Goal: Task Accomplishment & Management: Use online tool/utility

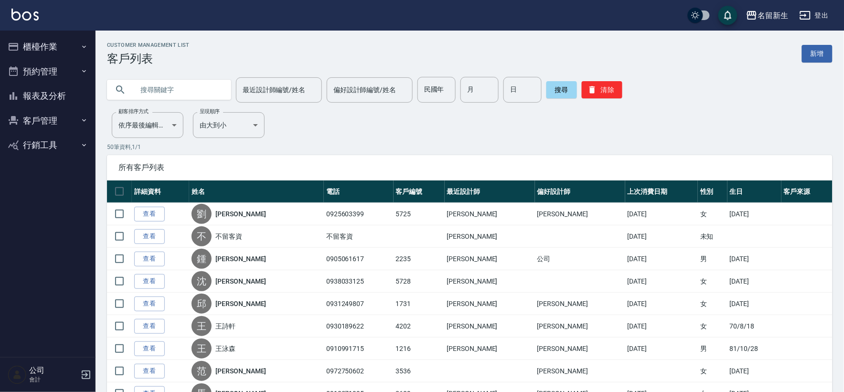
click at [54, 40] on button "櫃檯作業" at bounding box center [48, 46] width 88 height 25
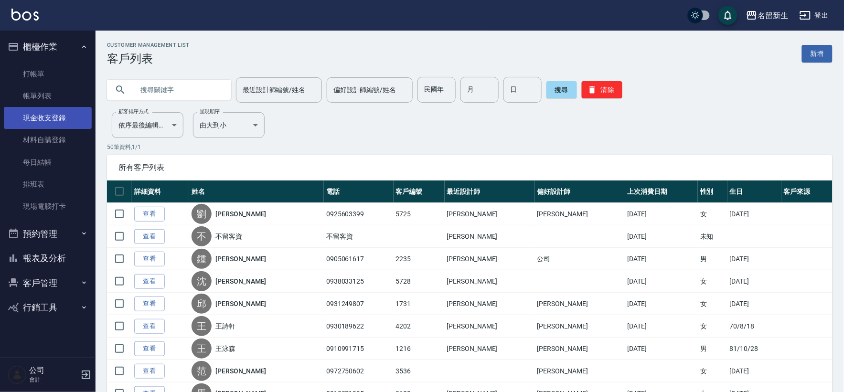
click at [88, 120] on link "現金收支登錄" at bounding box center [48, 118] width 88 height 22
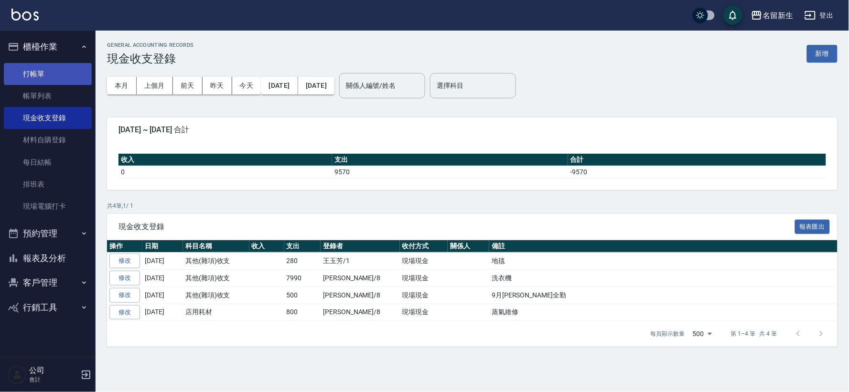
click at [59, 75] on link "打帳單" at bounding box center [48, 74] width 88 height 22
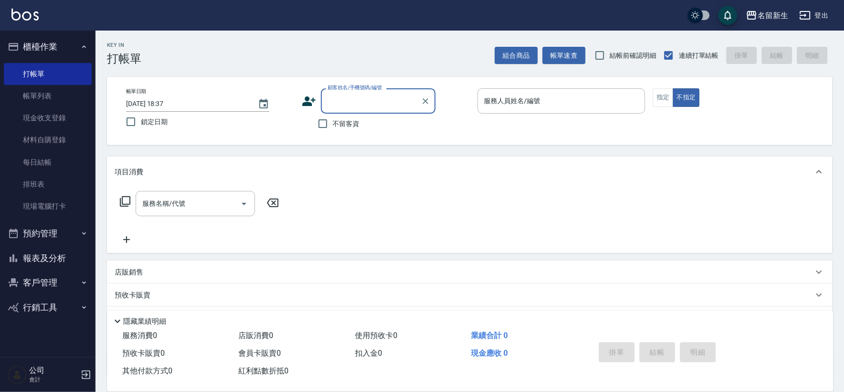
click at [306, 104] on icon at bounding box center [308, 101] width 13 height 10
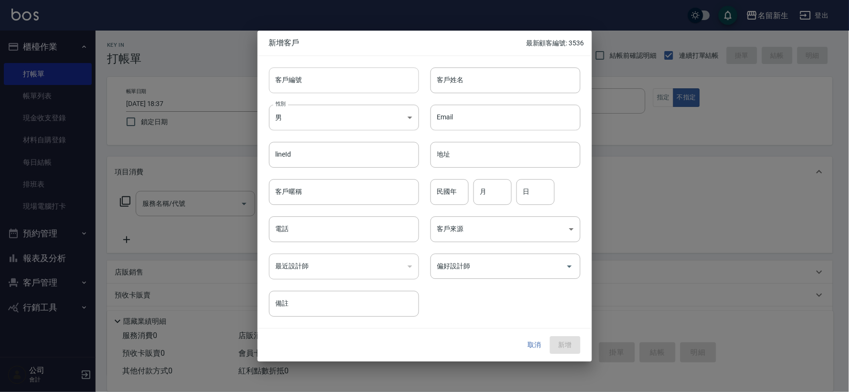
click at [340, 85] on input "客戶編號" at bounding box center [344, 80] width 150 height 26
type input "3539"
type input "曾莉婷"
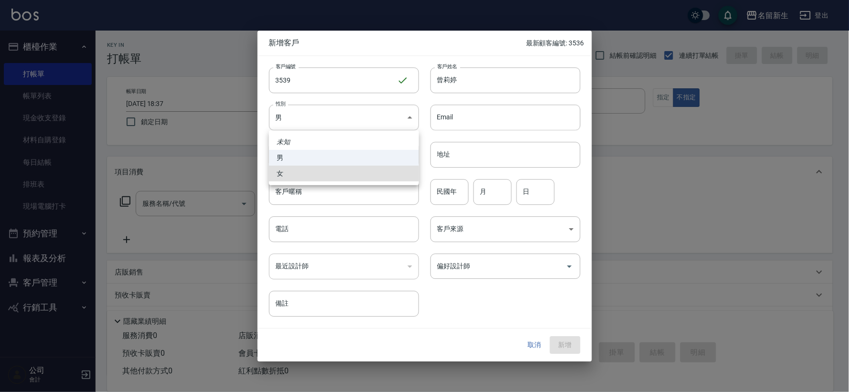
type input "[DEMOGRAPHIC_DATA]"
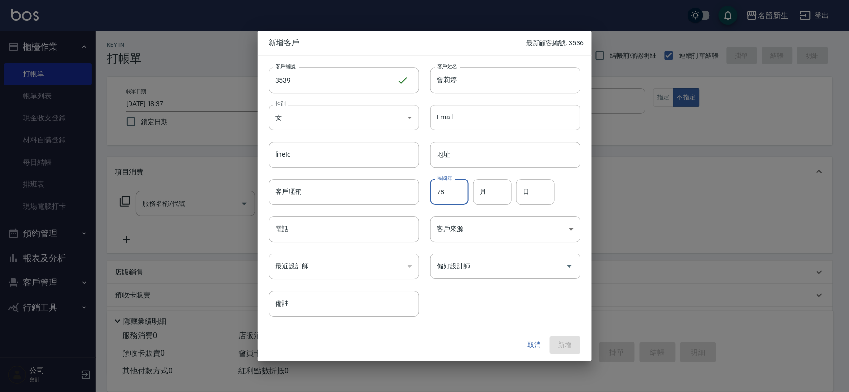
type input "78"
type input "07"
type input "14"
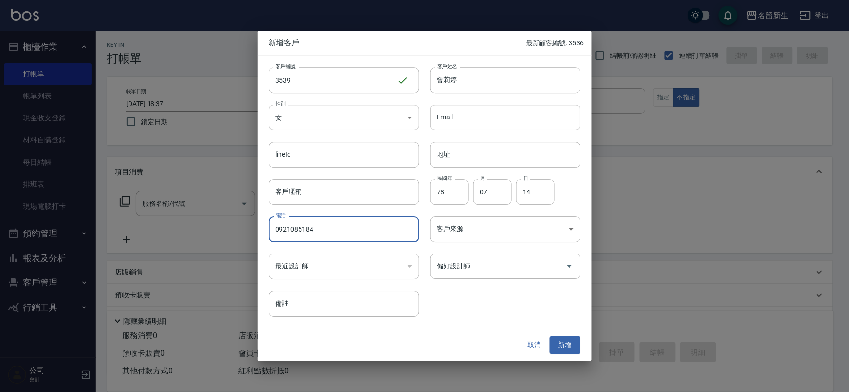
type input "0921085184"
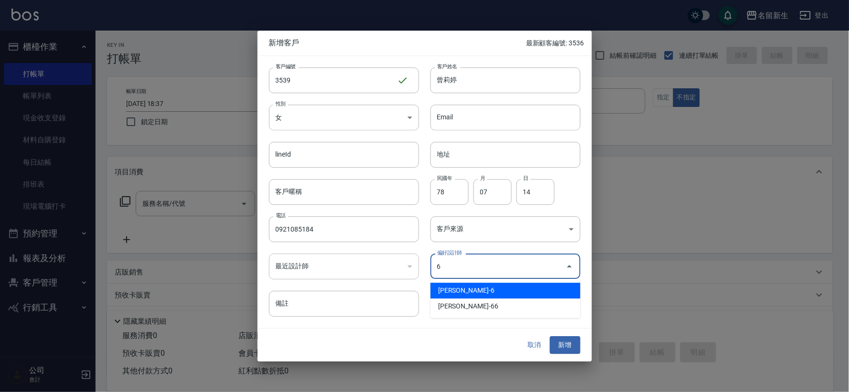
type input "[PERSON_NAME]"
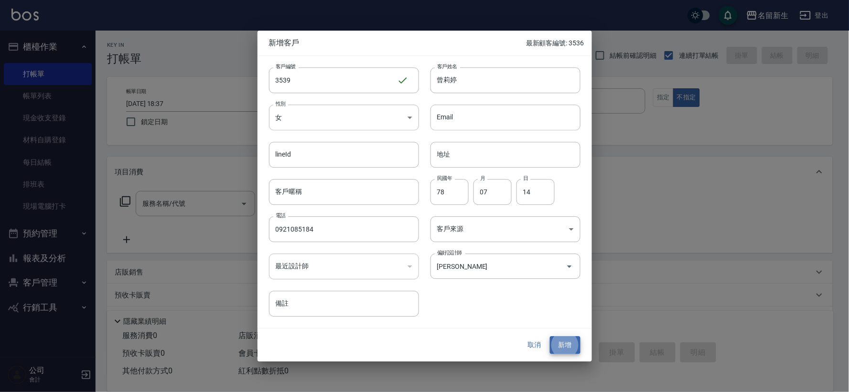
click at [550, 337] on button "新增" at bounding box center [565, 346] width 31 height 18
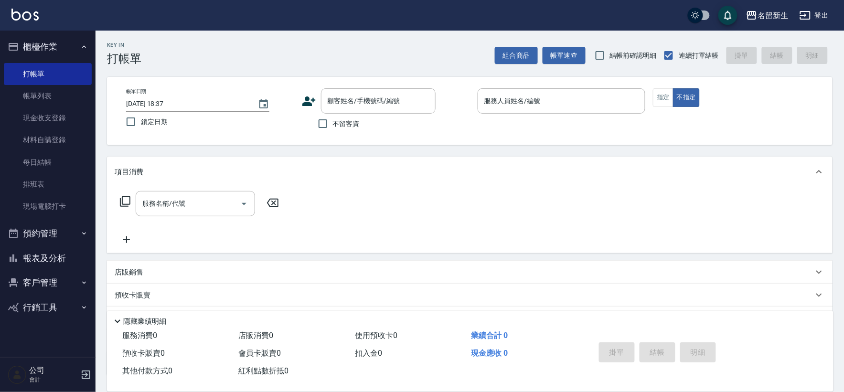
click at [303, 100] on icon at bounding box center [309, 101] width 14 height 14
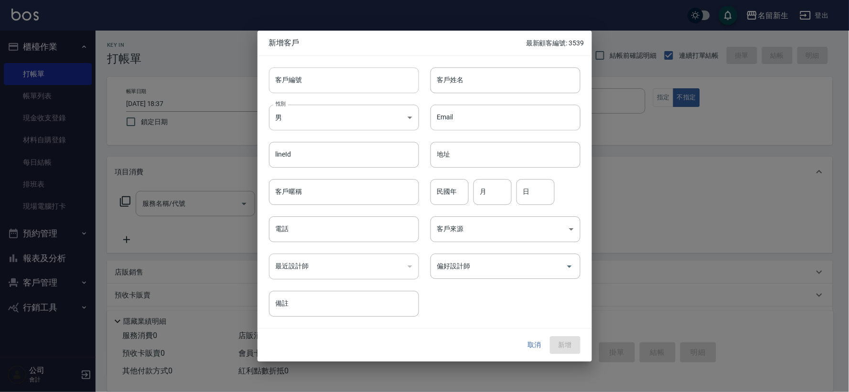
click at [307, 85] on input "客戶編號" at bounding box center [344, 80] width 150 height 26
type input "3540"
type input "[PERSON_NAME]"
type input "85"
type input "07"
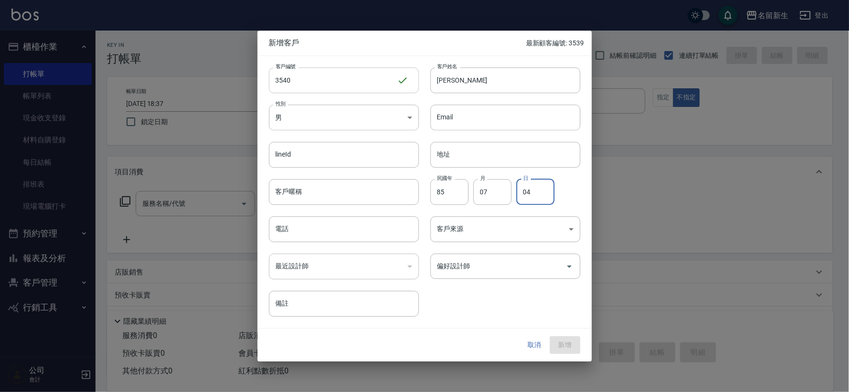
type input "04"
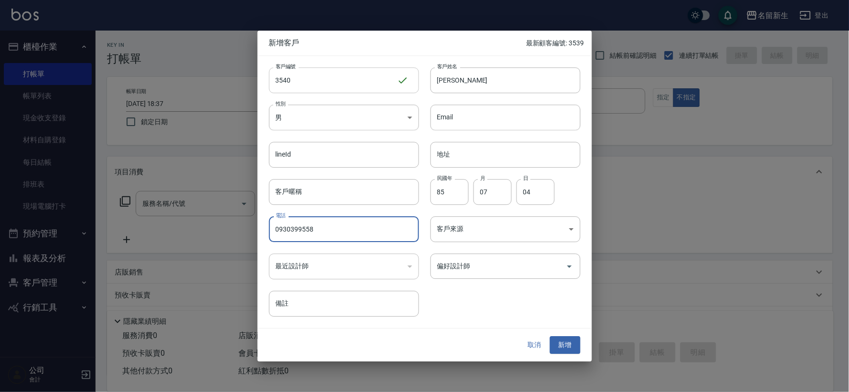
type input "0930399558"
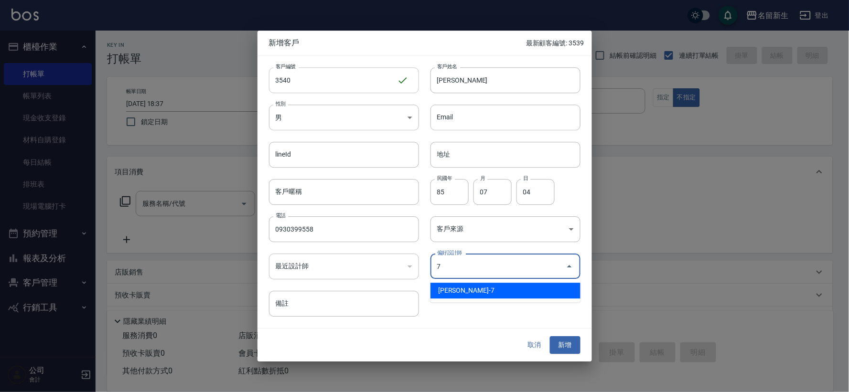
type input "[PERSON_NAME]"
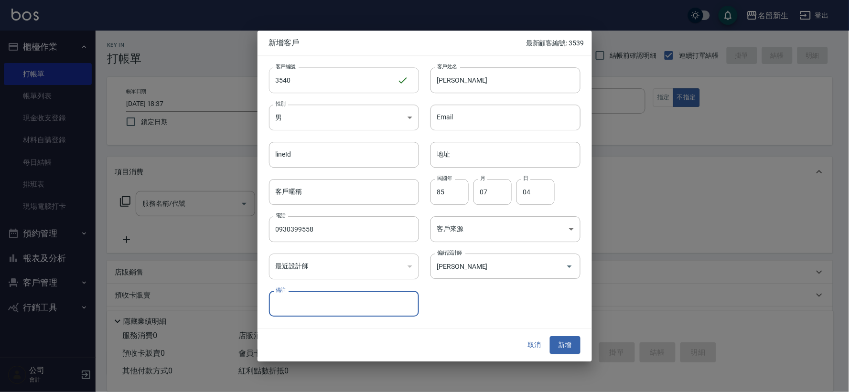
click at [550, 337] on button "新增" at bounding box center [565, 346] width 31 height 18
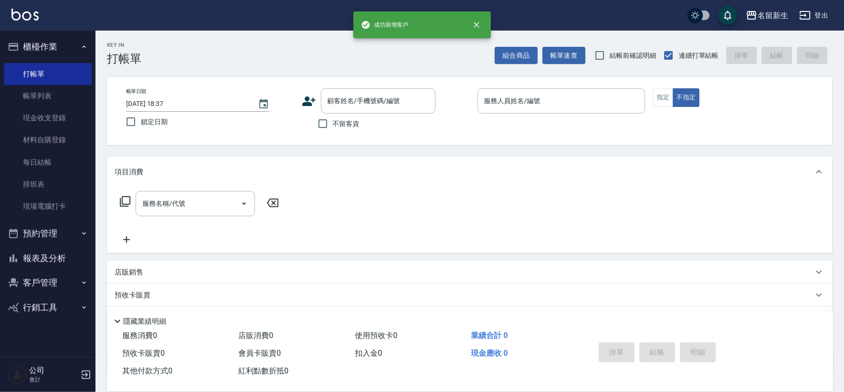
click at [304, 99] on icon at bounding box center [309, 101] width 14 height 14
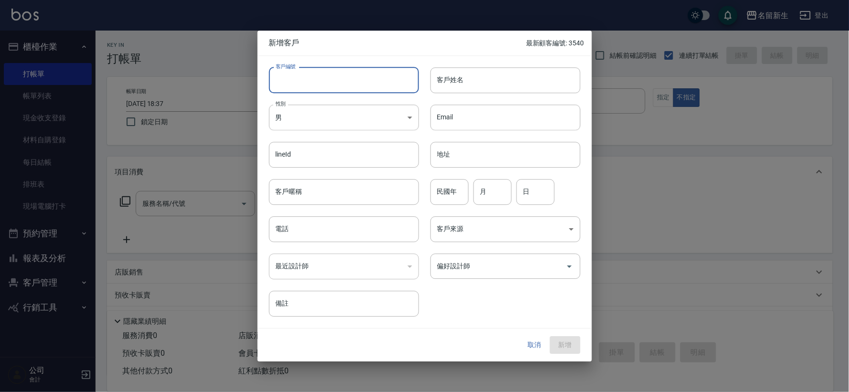
click at [310, 82] on input "客戶編號" at bounding box center [344, 80] width 150 height 26
type input "3537"
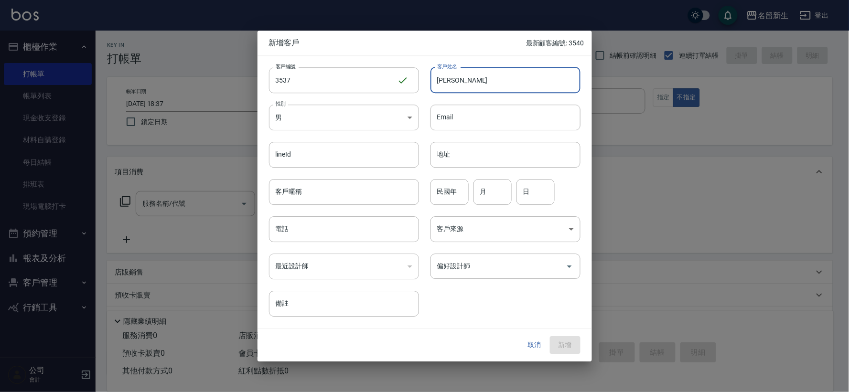
type input "[PERSON_NAME]"
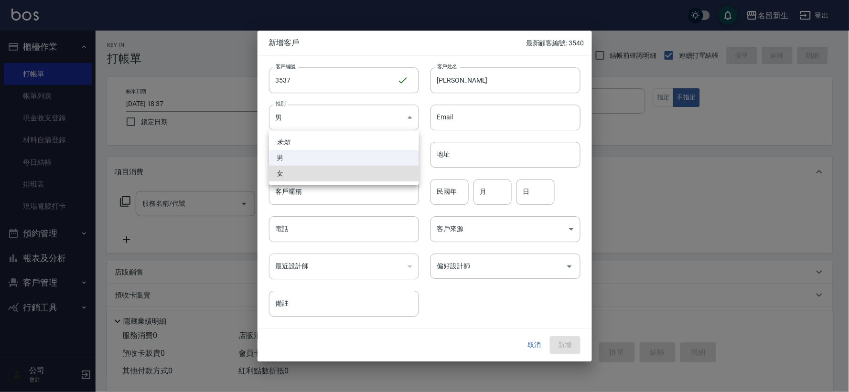
type input "[DEMOGRAPHIC_DATA]"
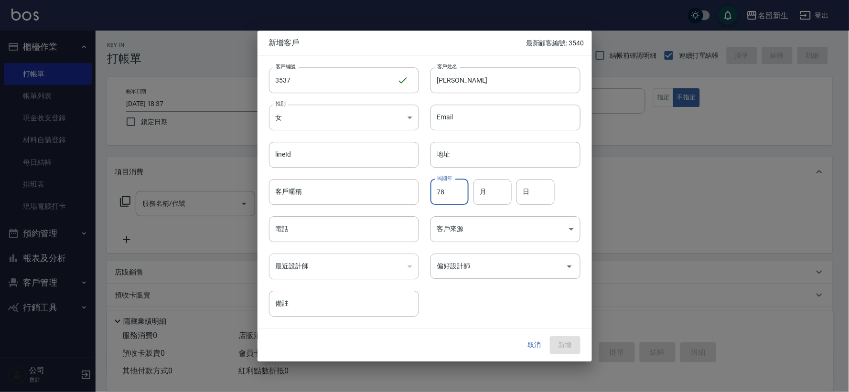
type input "78"
type input "04"
type input "06"
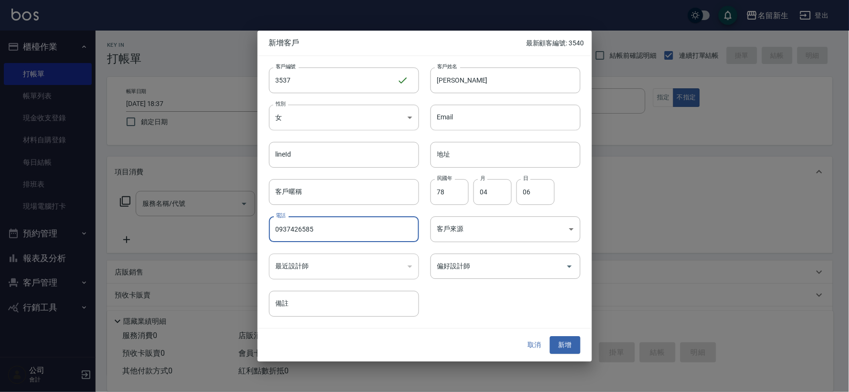
type input "0937426585"
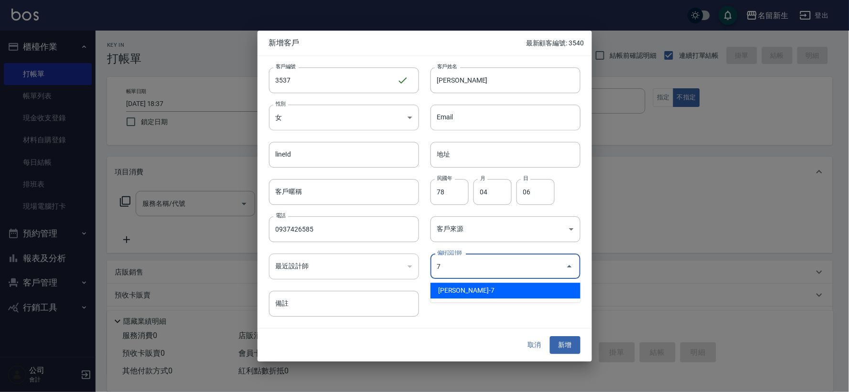
type input "[PERSON_NAME]"
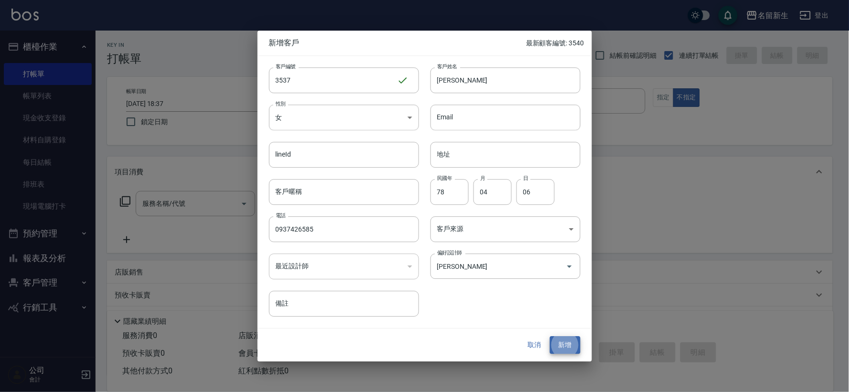
click at [550, 337] on button "新增" at bounding box center [565, 346] width 31 height 18
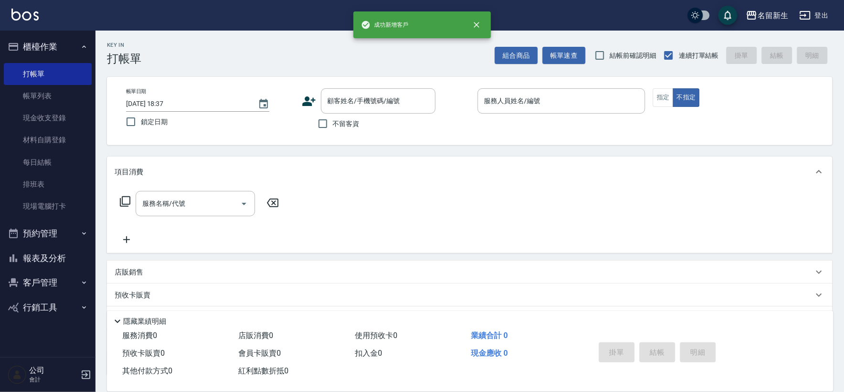
click at [316, 96] on icon at bounding box center [309, 101] width 14 height 14
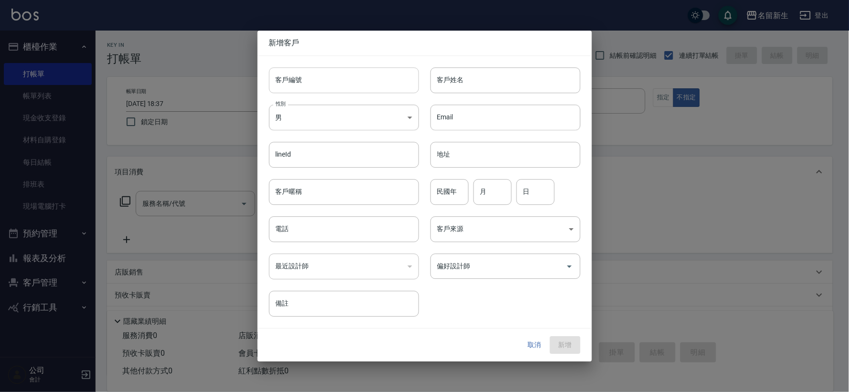
drag, startPoint x: 316, startPoint y: 96, endPoint x: 319, endPoint y: 78, distance: 18.0
click at [319, 78] on input "客戶編號" at bounding box center [344, 80] width 150 height 26
type input "3538"
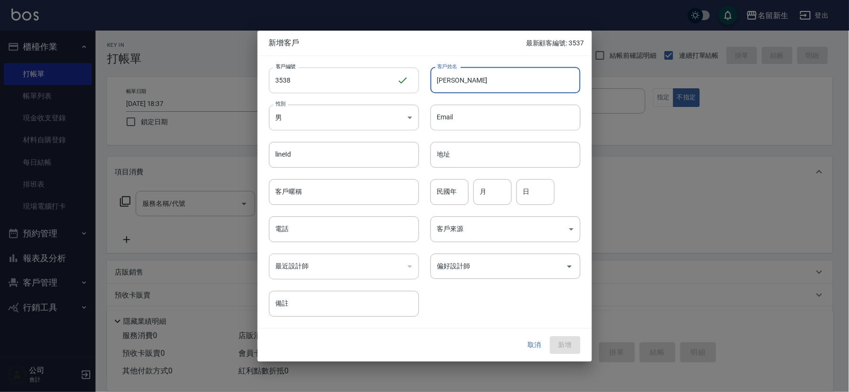
type input "[PERSON_NAME]"
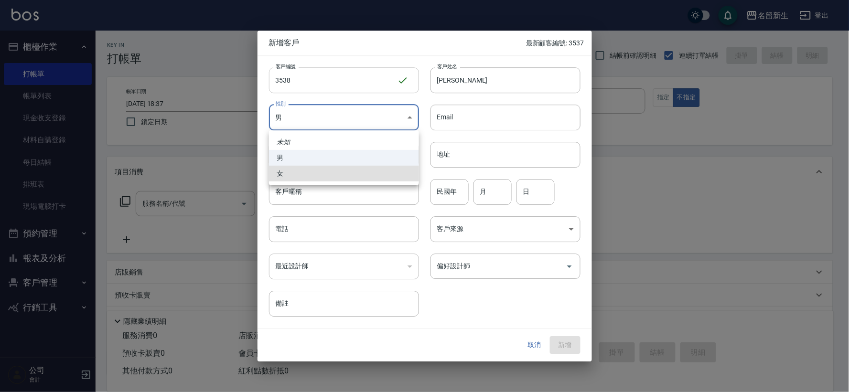
type input "[DEMOGRAPHIC_DATA]"
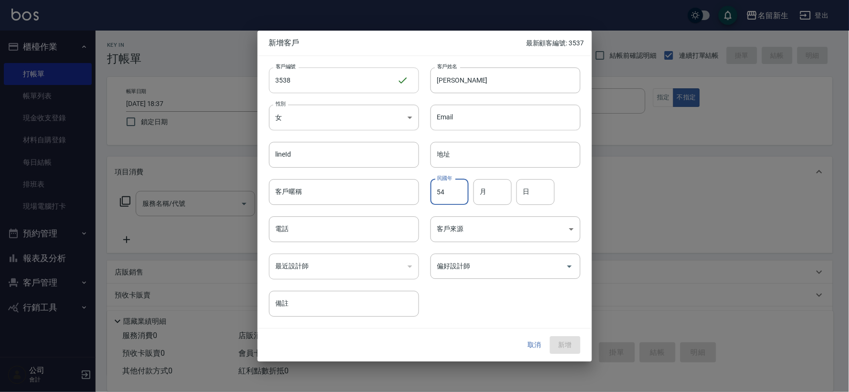
type input "54"
type input "04"
type input "02"
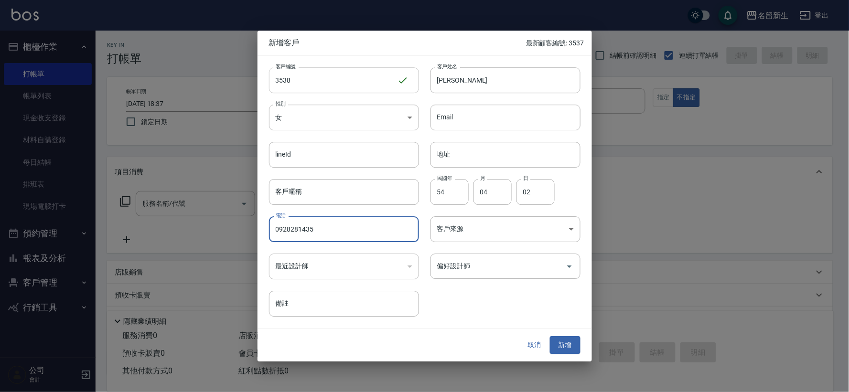
type input "0928281435"
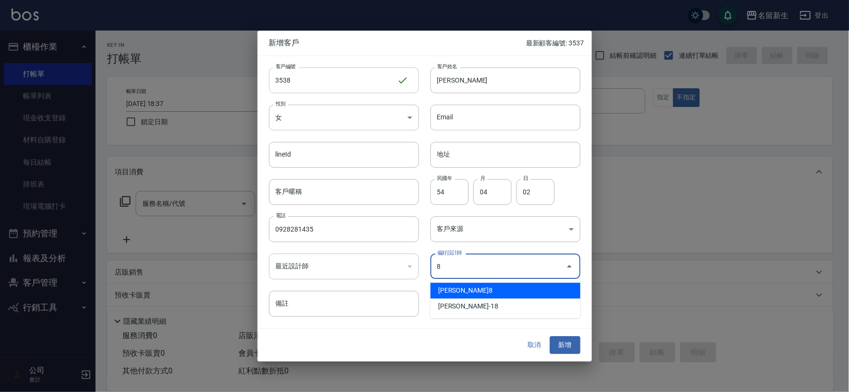
type input "[PERSON_NAME]"
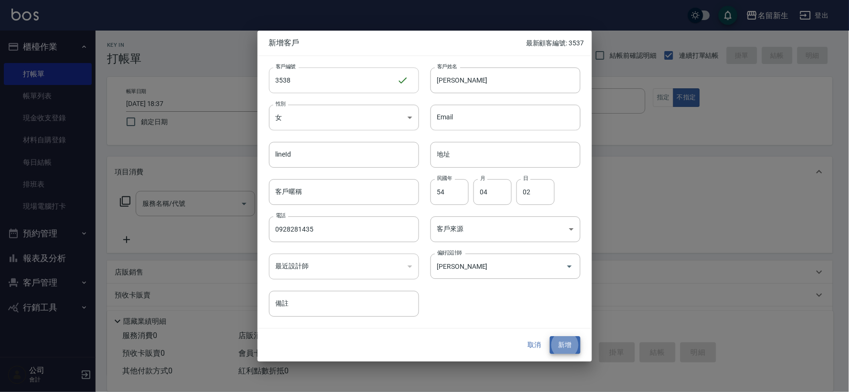
click at [550, 337] on button "新增" at bounding box center [565, 346] width 31 height 18
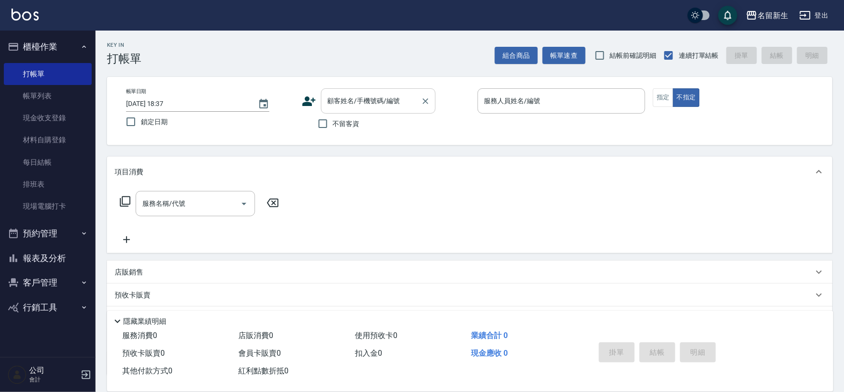
click at [344, 107] on input "顧客姓名/手機號碼/編號" at bounding box center [371, 101] width 92 height 17
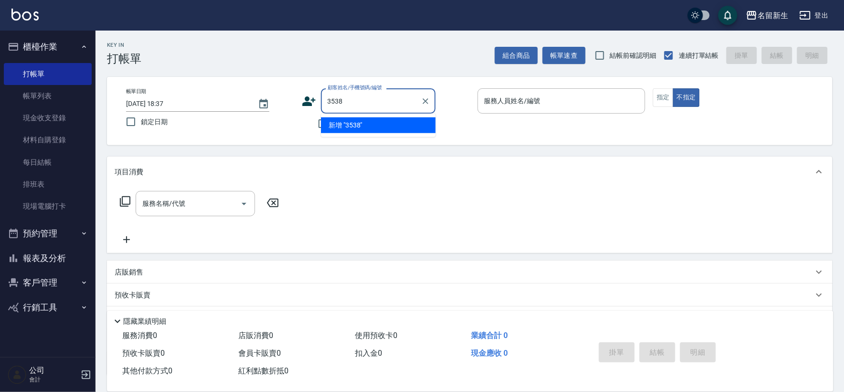
type input "3538"
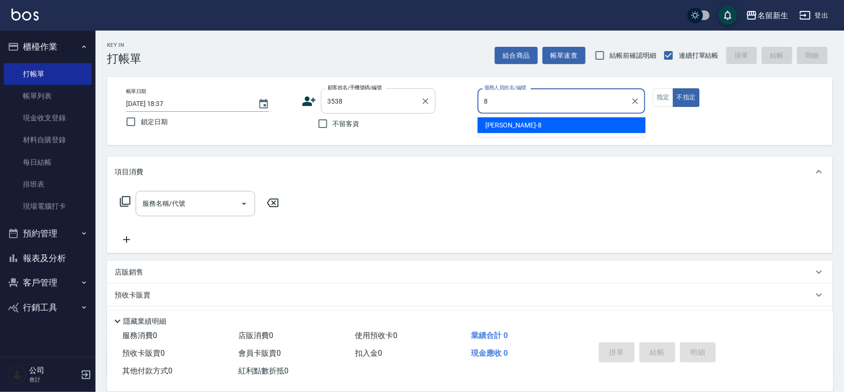
type input "8"
type button "false"
type input "[PERSON_NAME]8"
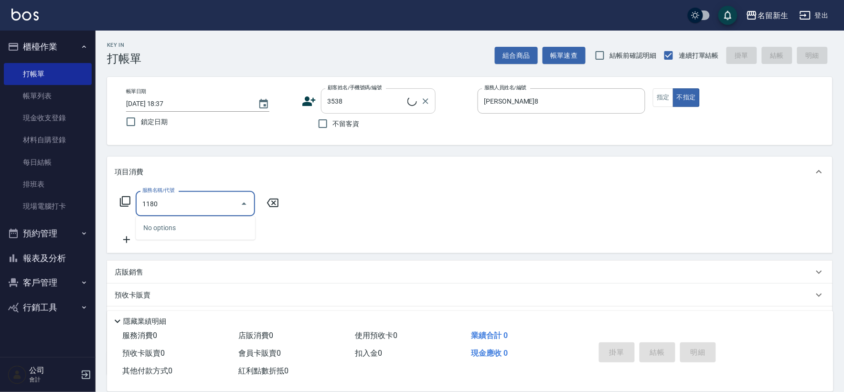
type input "1180"
type input "[PERSON_NAME]/0928281435/3538"
type input "洗髮(不指定活動)(1180)"
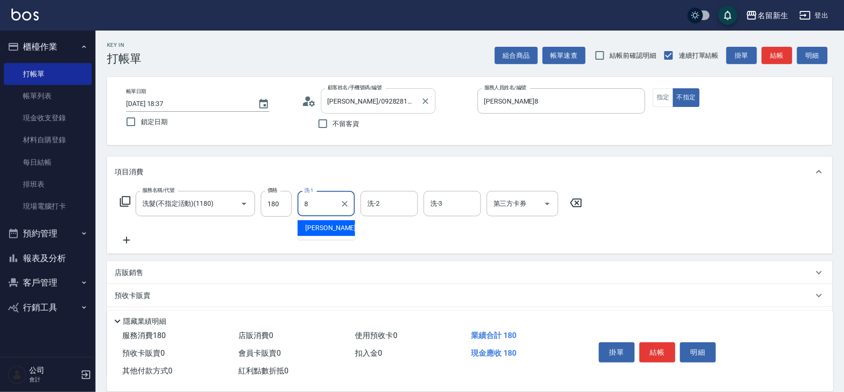
type input "[PERSON_NAME]8"
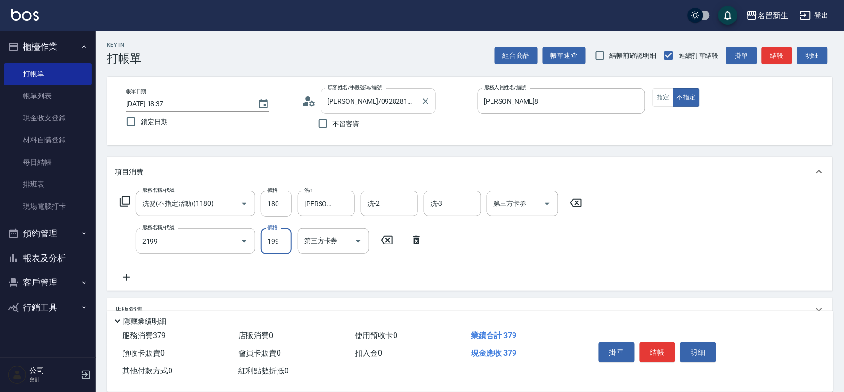
type input "不指定剪髮活動(2199)"
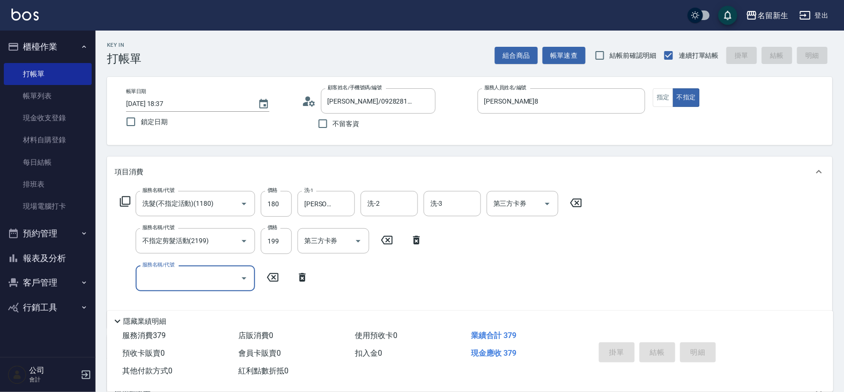
type input "[DATE] 18:39"
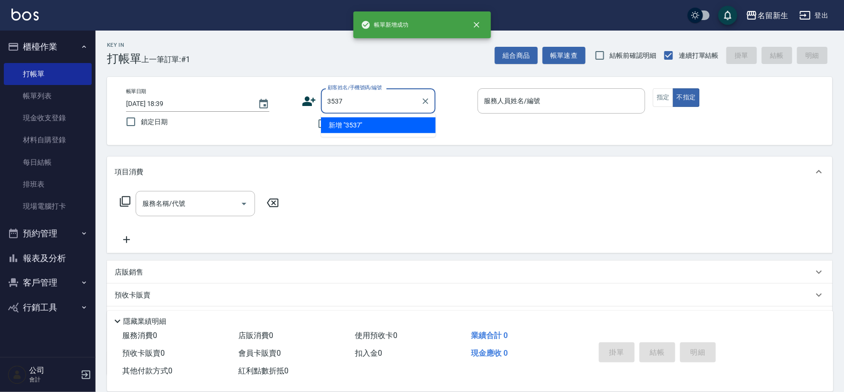
type input "3537"
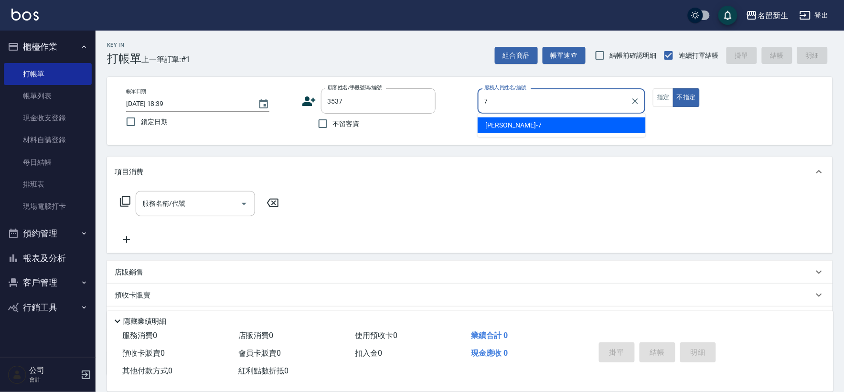
type input "[PERSON_NAME]-7"
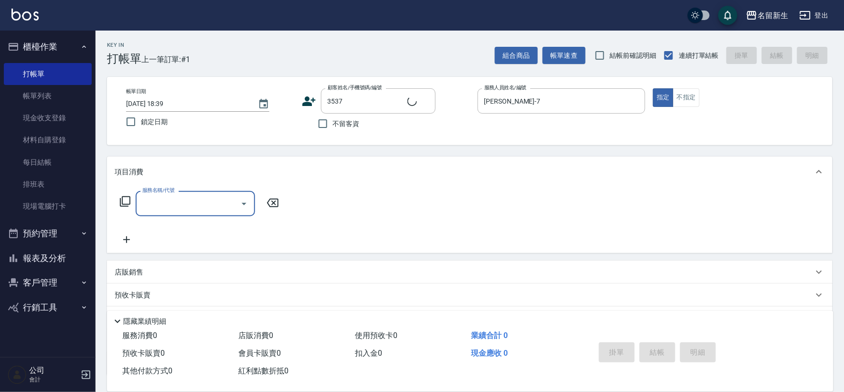
type input "4"
type input "[PERSON_NAME]/0937426585/3537"
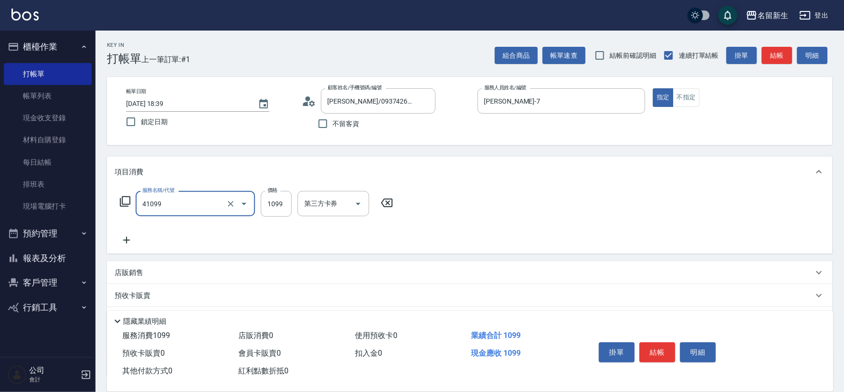
type input "公司活動/早鳥(41099)"
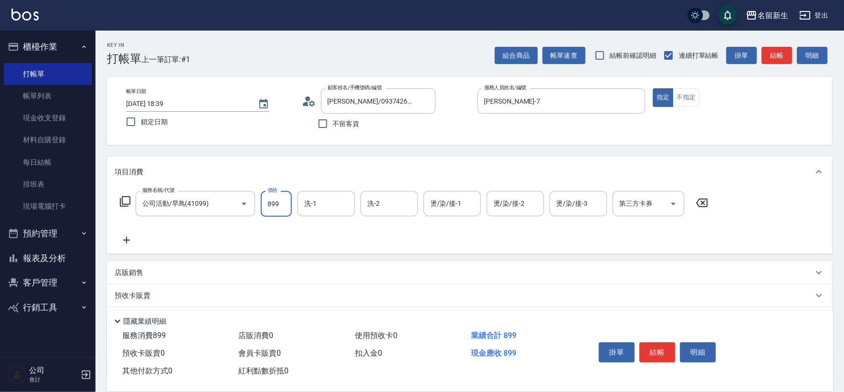
type input "899"
type input "[PERSON_NAME]-7"
type input "[PERSON_NAME]-6"
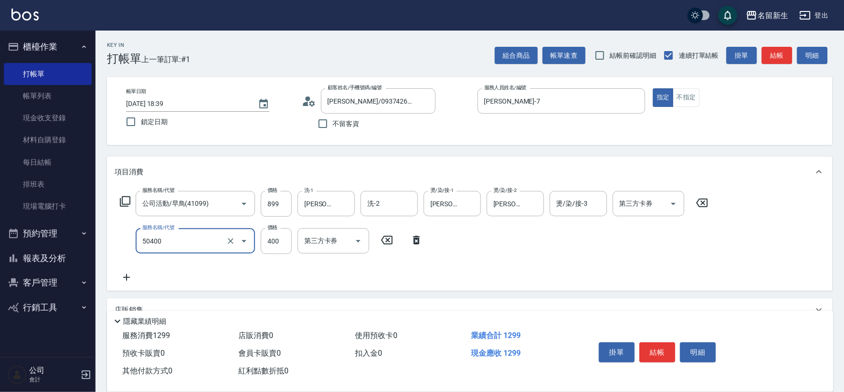
type input "原價1~400護髮(50400)"
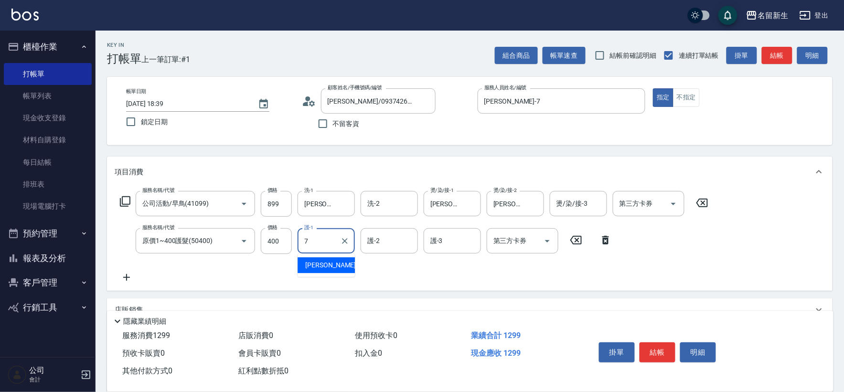
type input "[PERSON_NAME]-7"
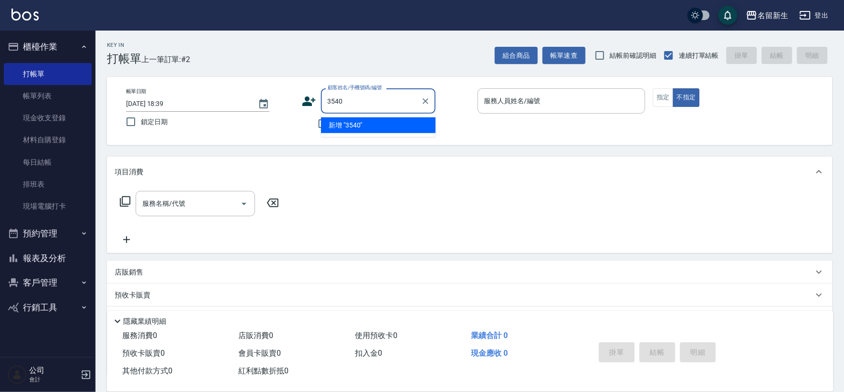
type input "3540"
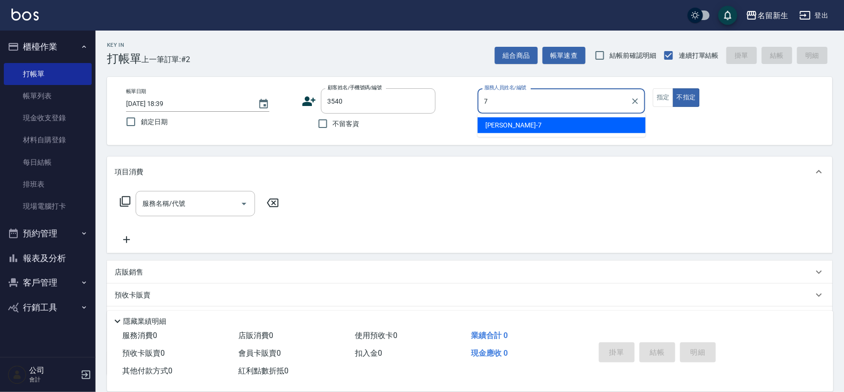
type input "[PERSON_NAME]-7"
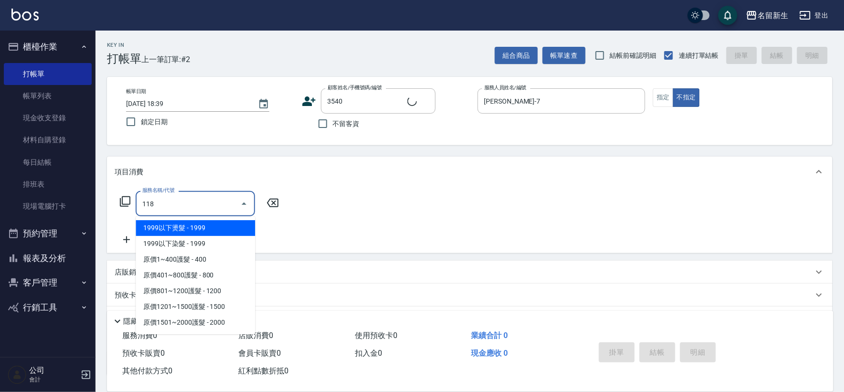
type input "1180"
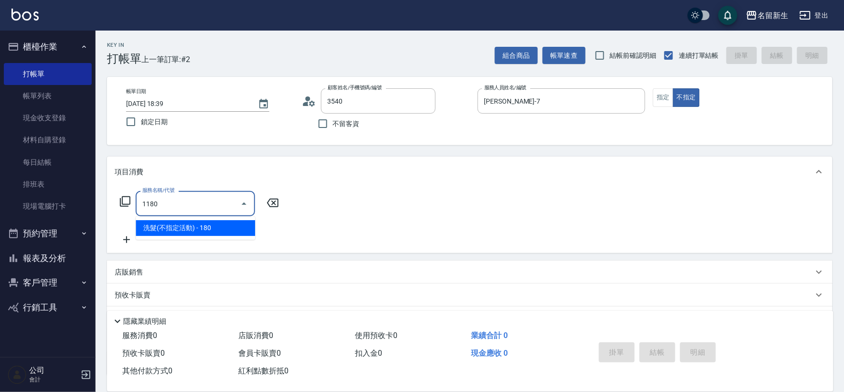
type input "[PERSON_NAME]/0930399558/3540"
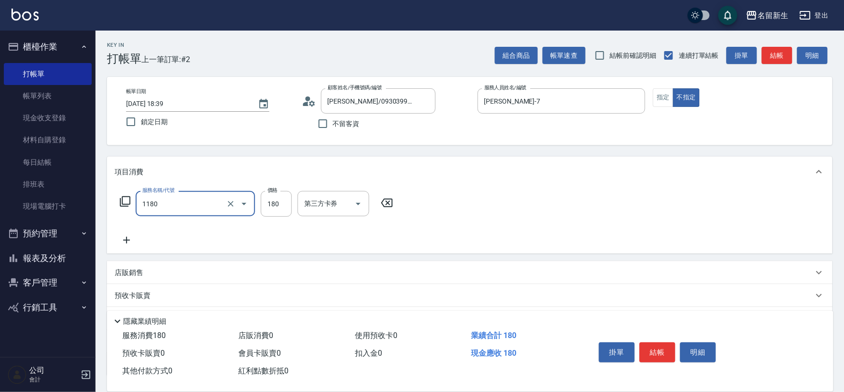
type input "洗髮(不指定活動)(1180)"
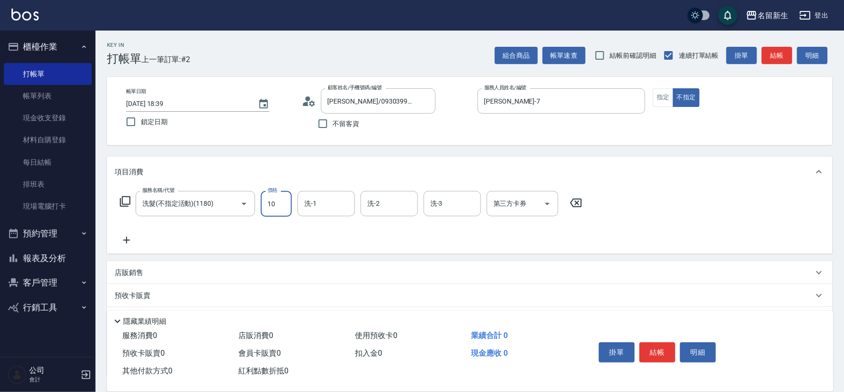
type input "180"
type input "[PERSON_NAME]-7"
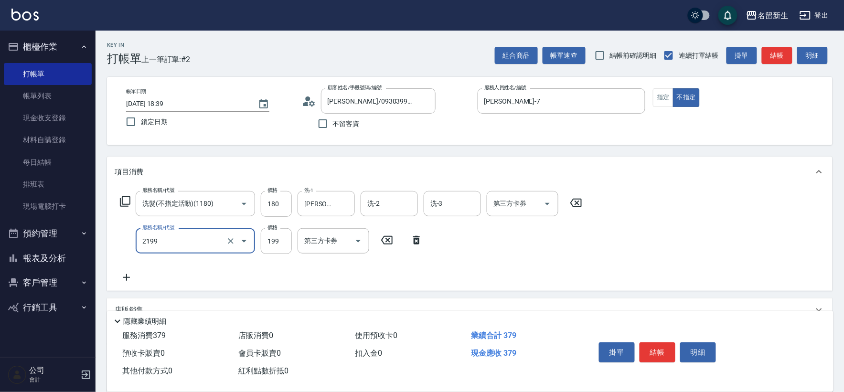
type input "不指定剪髮活動(2199)"
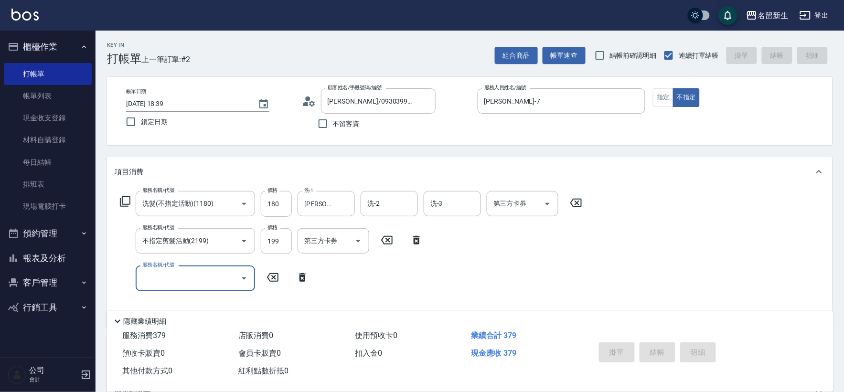
type input "[DATE] 18:40"
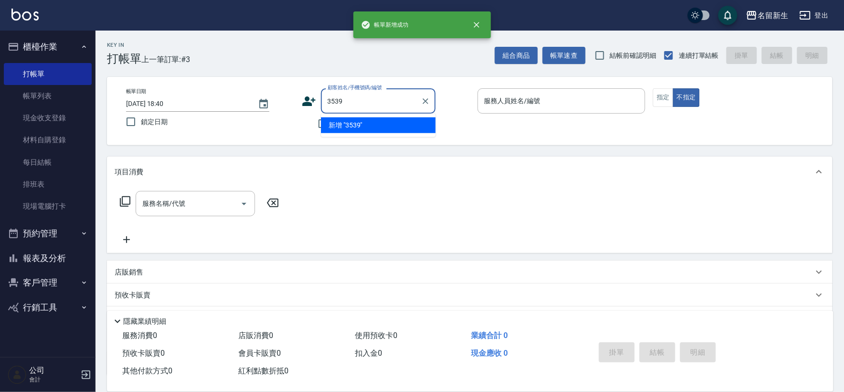
type input "3539"
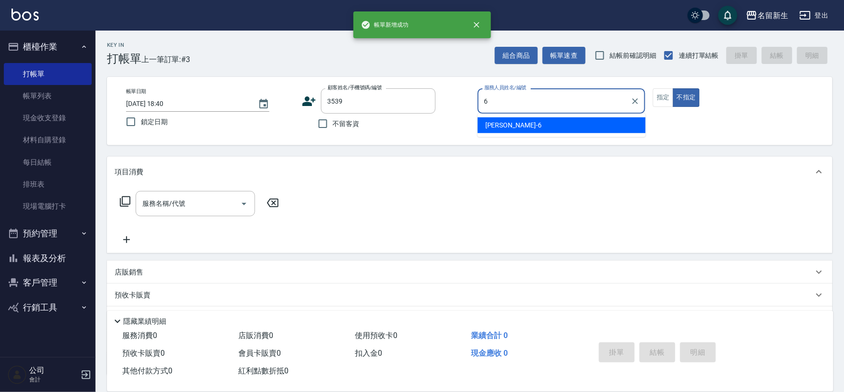
type input "[PERSON_NAME]-6"
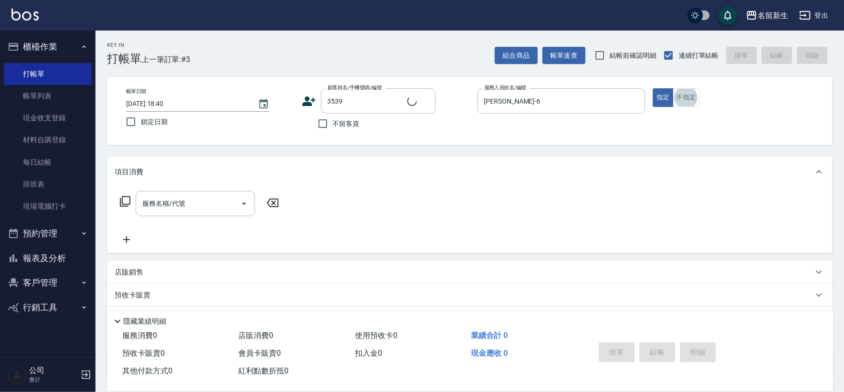
type input "[PERSON_NAME]/0921085184/3539"
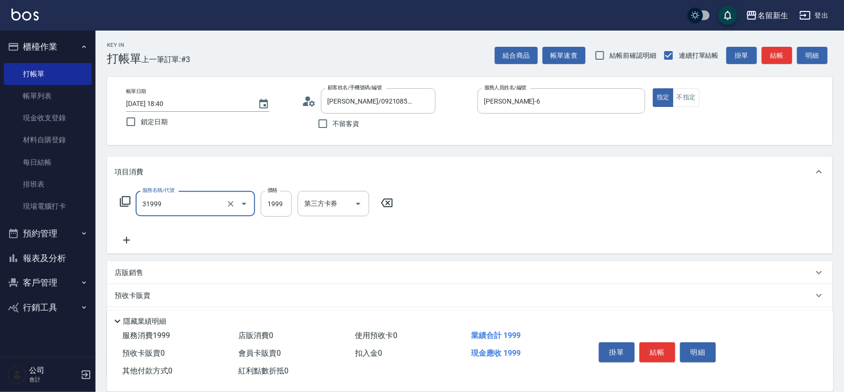
type input "1999以下燙髮(31999)"
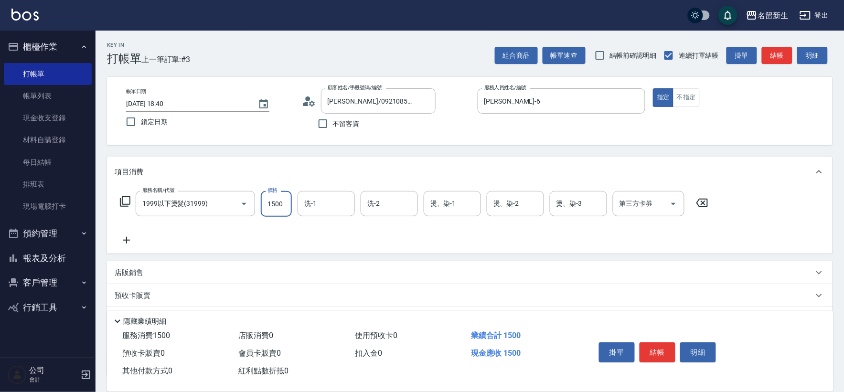
type input "1500"
type input "[PERSON_NAME]-6"
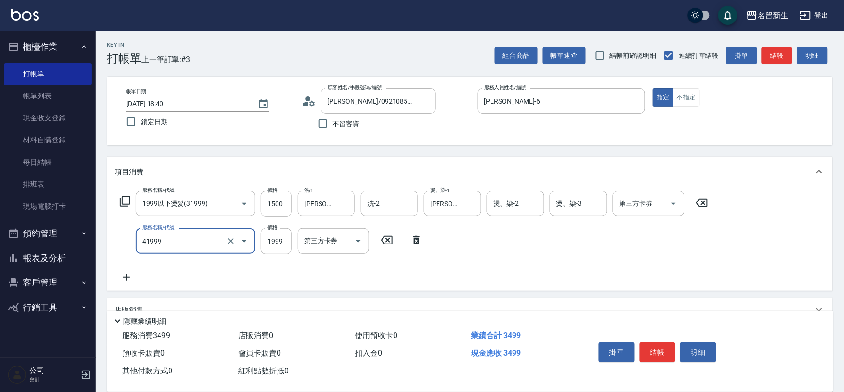
type input "1999以下染髮(41999)"
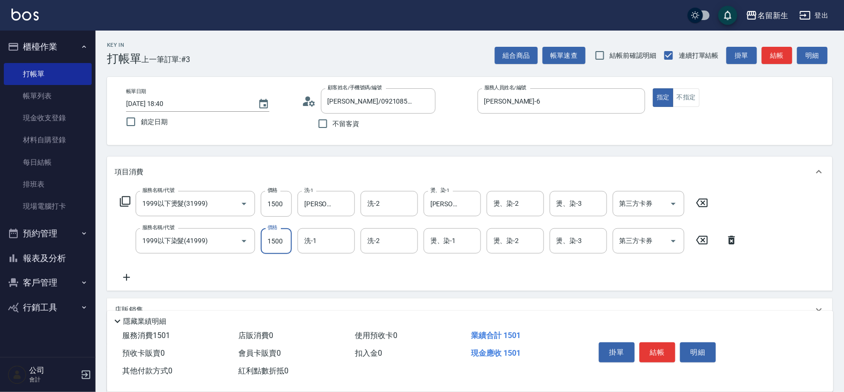
type input "1500"
type input "[PERSON_NAME]-18"
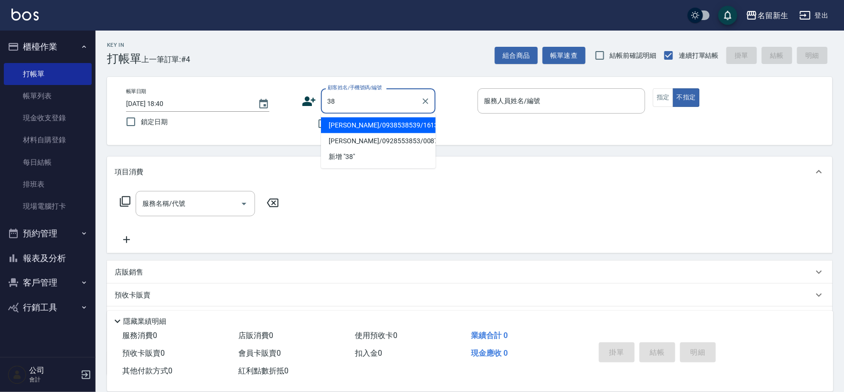
type input "3"
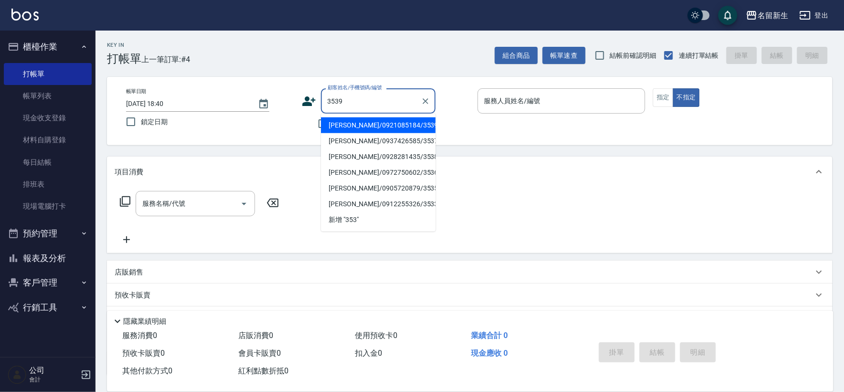
type input "[PERSON_NAME]/0921085184/3539"
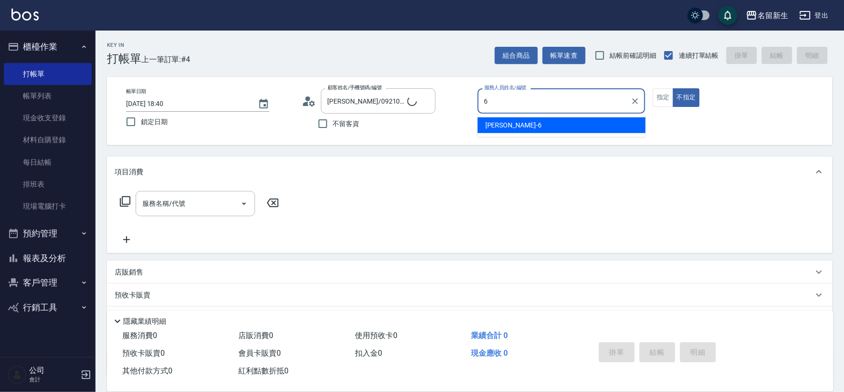
type input "[PERSON_NAME]-6"
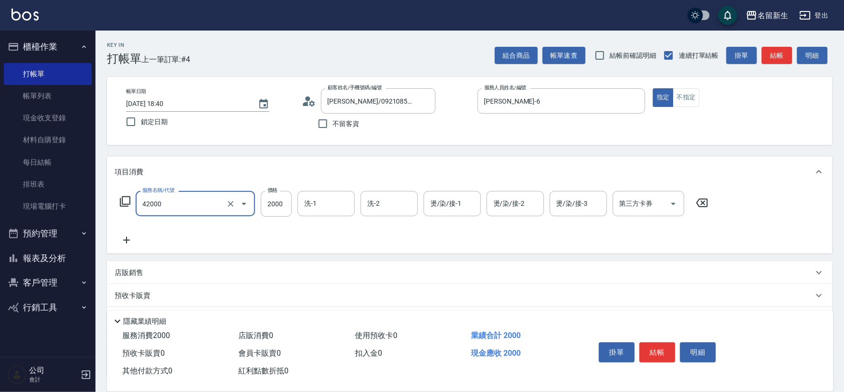
type input "2000以上染髮(42000)"
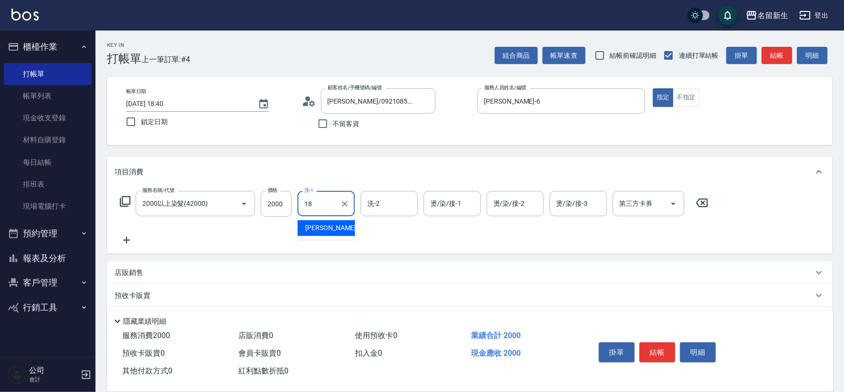
type input "[PERSON_NAME]-18"
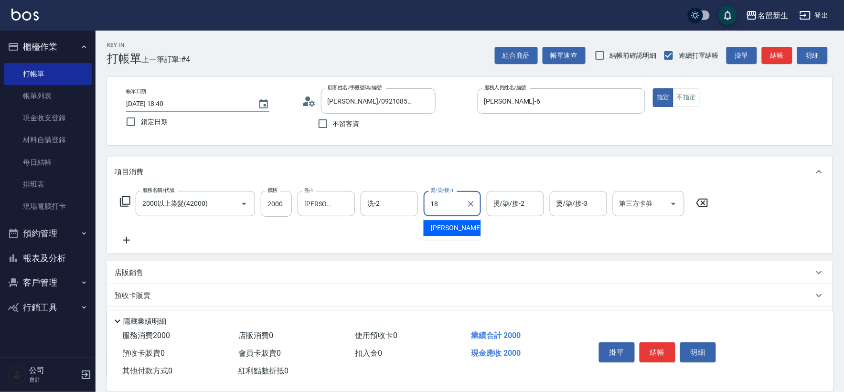
type input "[PERSON_NAME]-18"
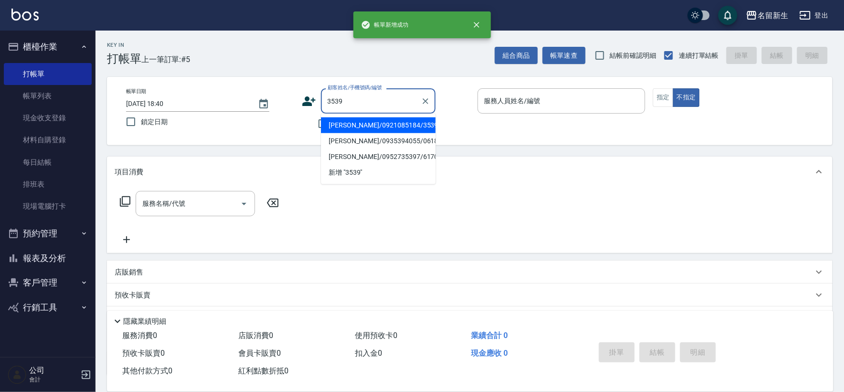
type input "[PERSON_NAME]/0921085184/3539"
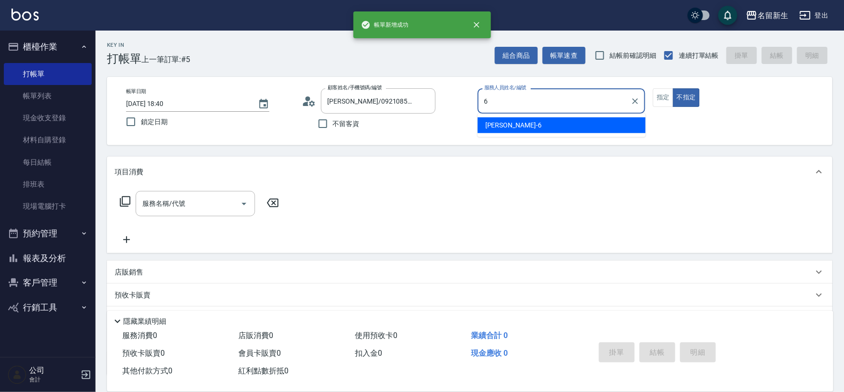
type input "[PERSON_NAME]-6"
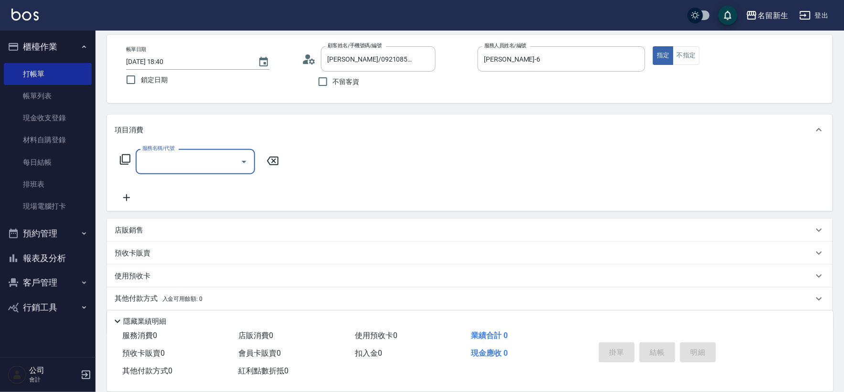
scroll to position [74, 0]
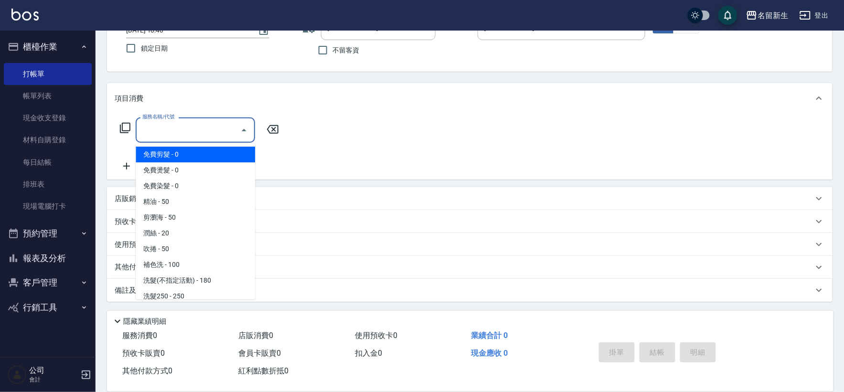
click at [160, 134] on input "服務名稱/代號" at bounding box center [188, 130] width 96 height 17
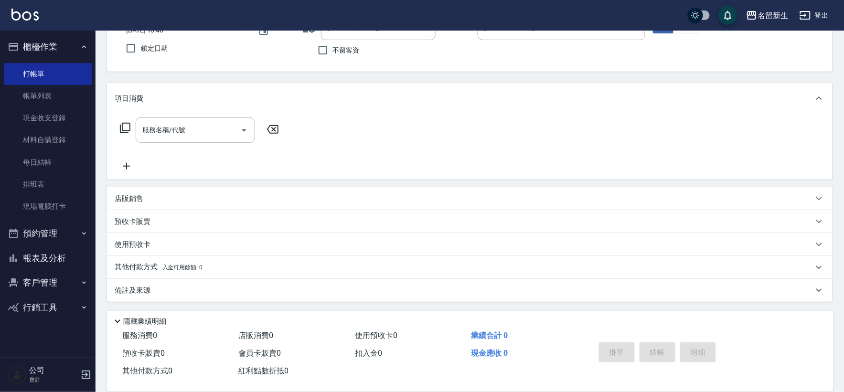
click at [118, 197] on p "店販銷售" at bounding box center [129, 199] width 29 height 10
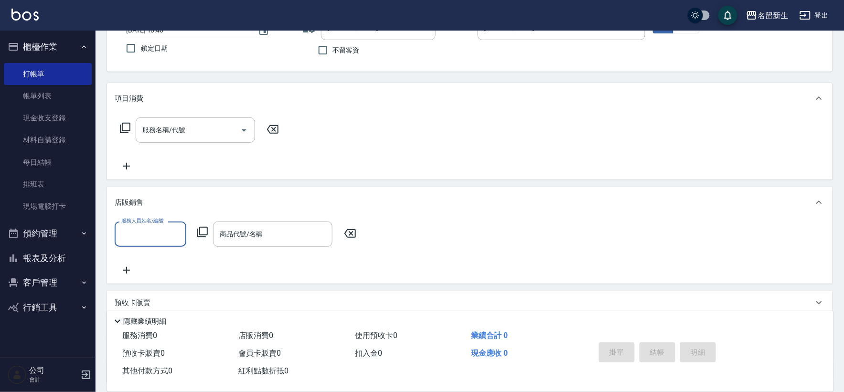
scroll to position [0, 0]
drag, startPoint x: 151, startPoint y: 228, endPoint x: 156, endPoint y: 230, distance: 5.1
click at [152, 230] on input "服務人員姓名/編號" at bounding box center [150, 234] width 63 height 17
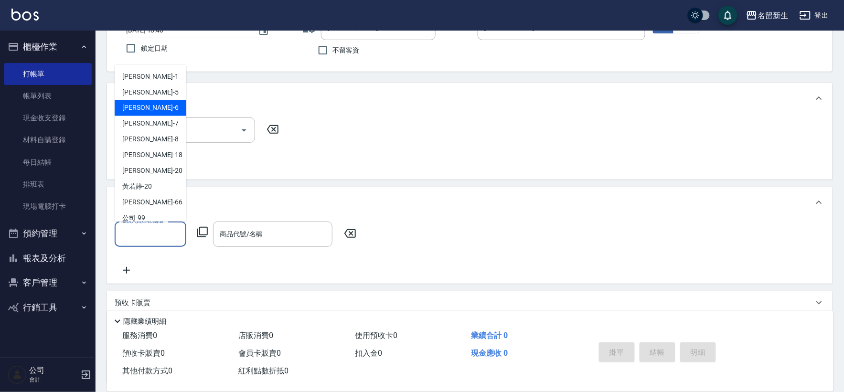
click at [149, 108] on div "[PERSON_NAME]-6" at bounding box center [151, 108] width 72 height 16
type input "[PERSON_NAME]-6"
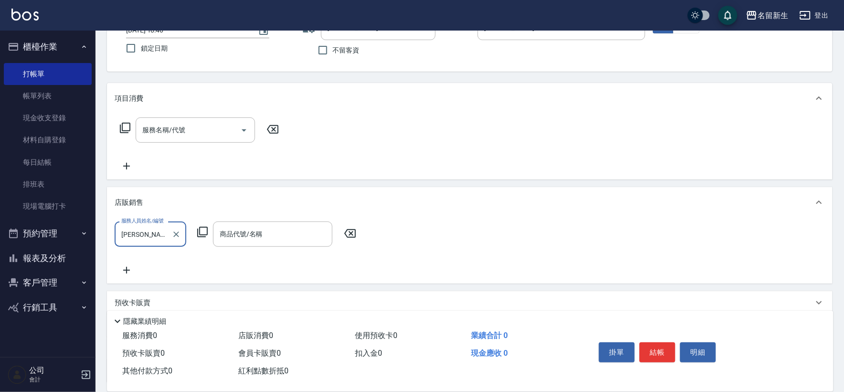
click at [199, 231] on icon at bounding box center [202, 232] width 11 height 11
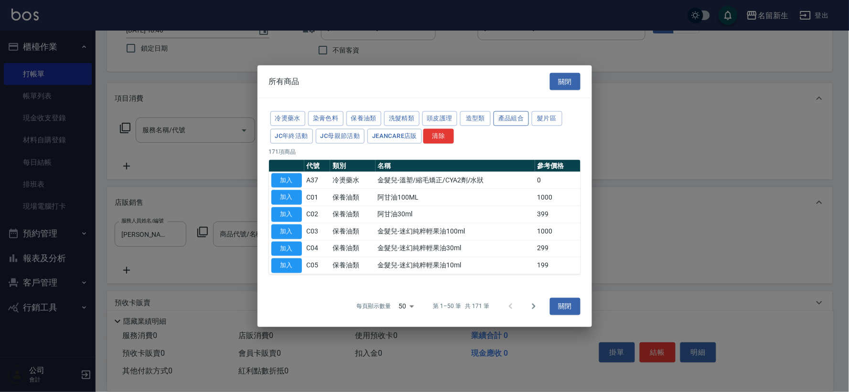
click at [495, 118] on button "產品組合" at bounding box center [510, 118] width 35 height 15
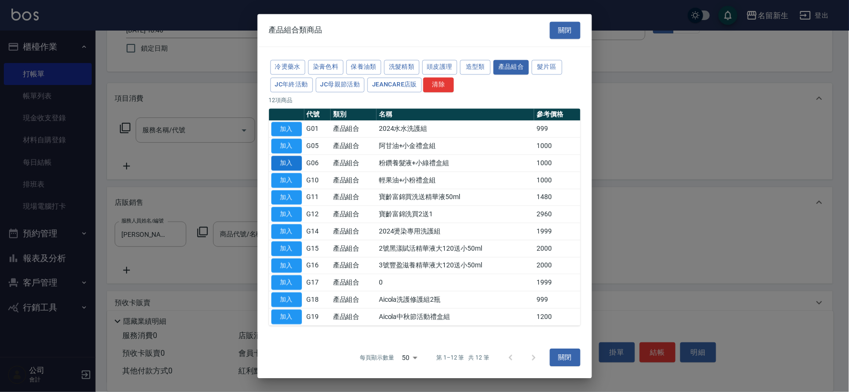
click at [298, 164] on button "加入" at bounding box center [286, 163] width 31 height 15
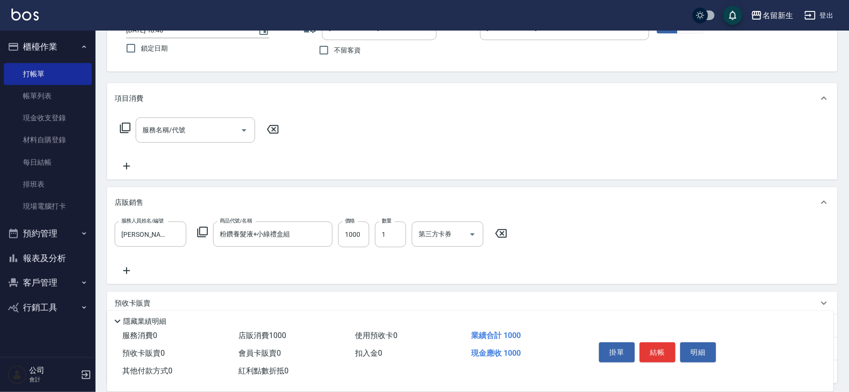
type input "粉鑽養髮液+小綠禮盒組"
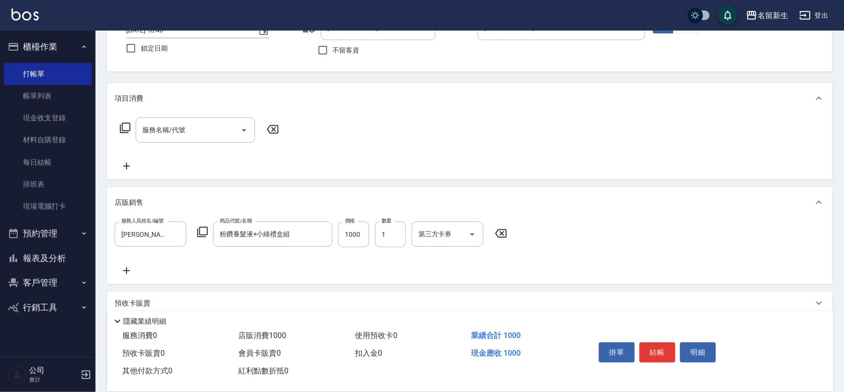
click at [131, 274] on icon at bounding box center [127, 270] width 24 height 11
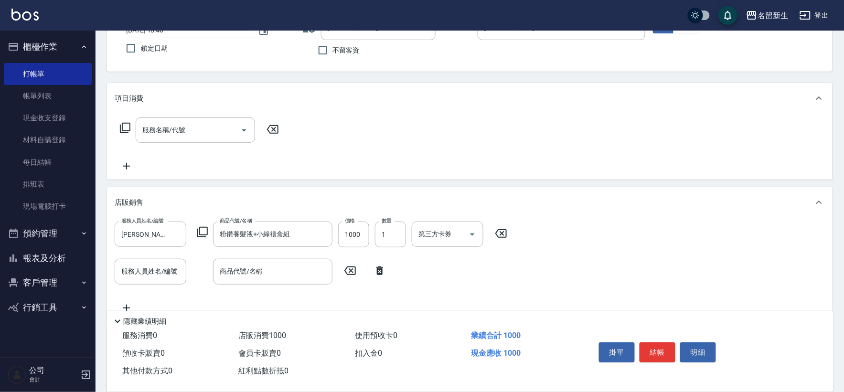
click at [209, 229] on div "服務人員姓名/編號 [PERSON_NAME]-6 服務人員姓名/編號 商品代號/名稱 粉鑽養髮液+小綠禮盒組 商品代號/名稱 價格 1000 價格 數量 1…" at bounding box center [314, 235] width 398 height 26
click at [202, 234] on icon at bounding box center [202, 231] width 11 height 11
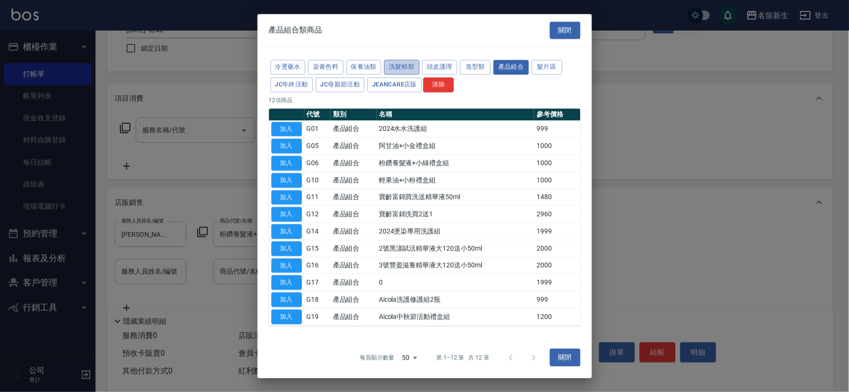
click at [400, 68] on button "洗髮精類" at bounding box center [401, 67] width 35 height 15
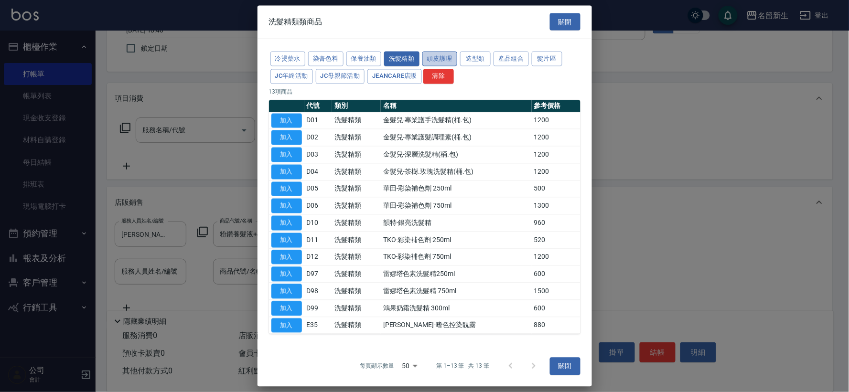
click at [435, 55] on button "頭皮護理" at bounding box center [439, 59] width 35 height 15
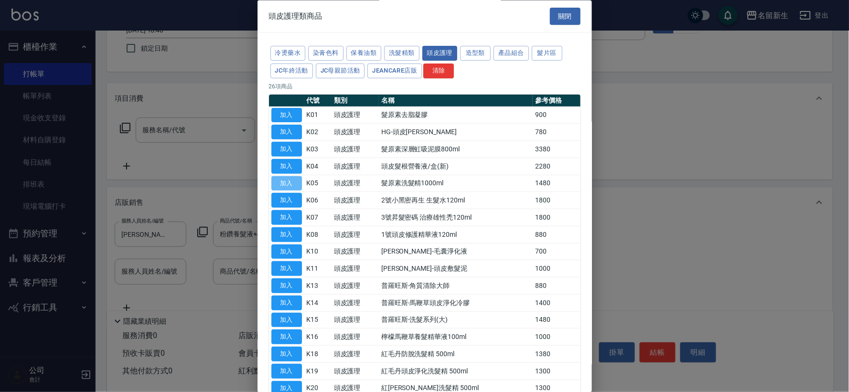
drag, startPoint x: 282, startPoint y: 181, endPoint x: 282, endPoint y: 199, distance: 18.6
click at [282, 181] on button "加入" at bounding box center [286, 183] width 31 height 15
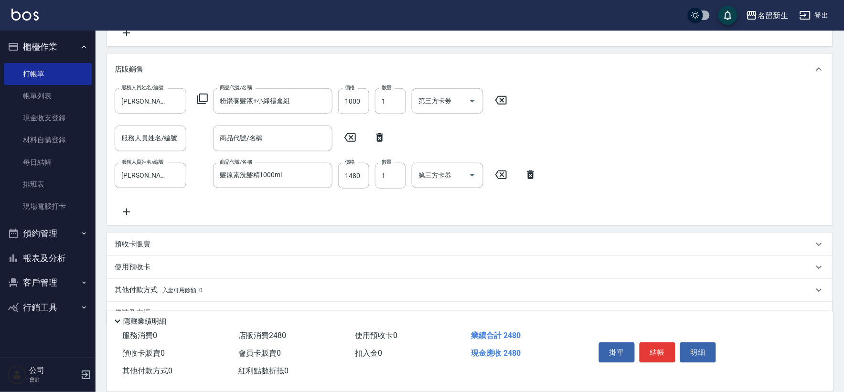
scroll to position [230, 0]
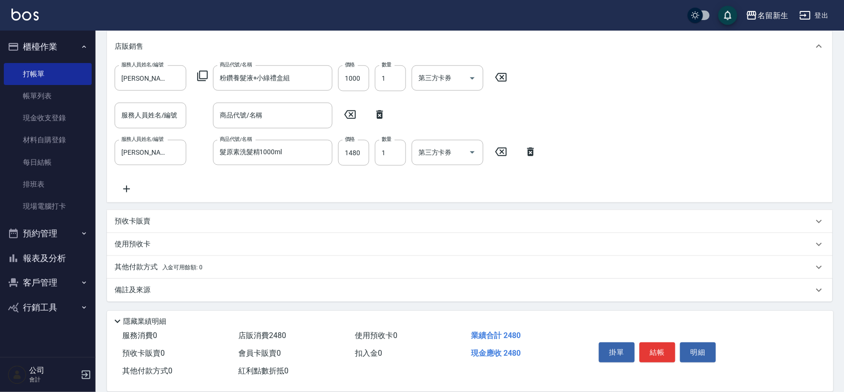
click at [381, 107] on div "服務人員姓名/編號 服務人員姓名/編號 商品代號/名稱 商品代號/名稱" at bounding box center [253, 115] width 277 height 25
click at [380, 110] on icon at bounding box center [380, 114] width 24 height 11
type input "[PERSON_NAME]-6"
type input "髮原素洗髮精1000ml"
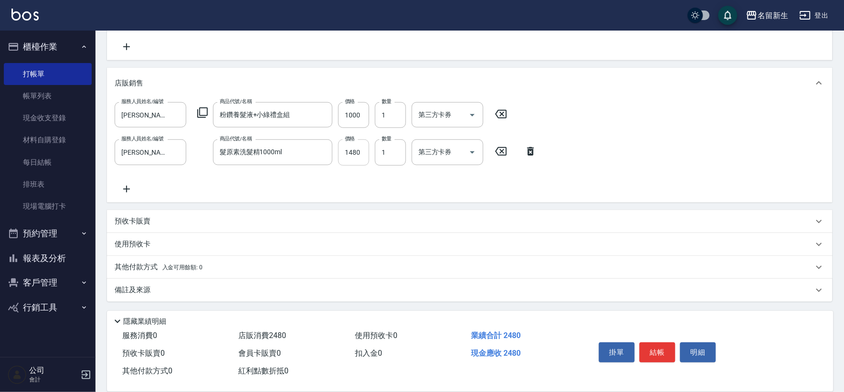
click at [342, 155] on input "1480" at bounding box center [353, 152] width 31 height 26
type input "1258"
type input "[DATE] 18:41"
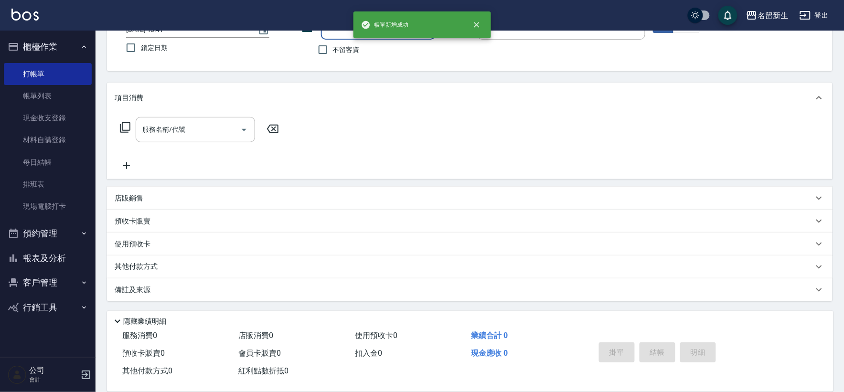
scroll to position [0, 0]
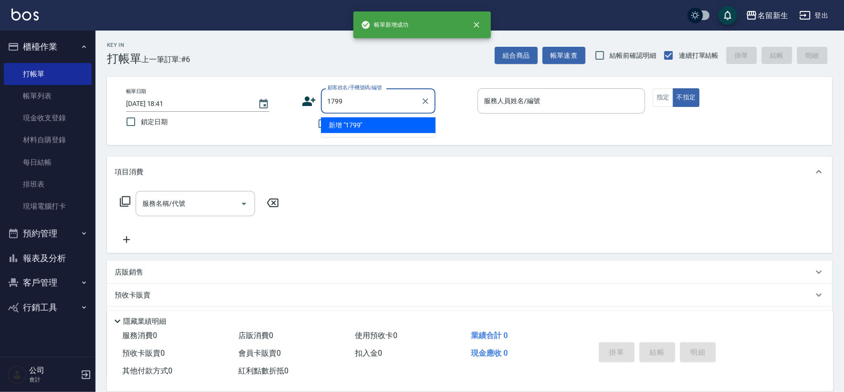
type input "1799"
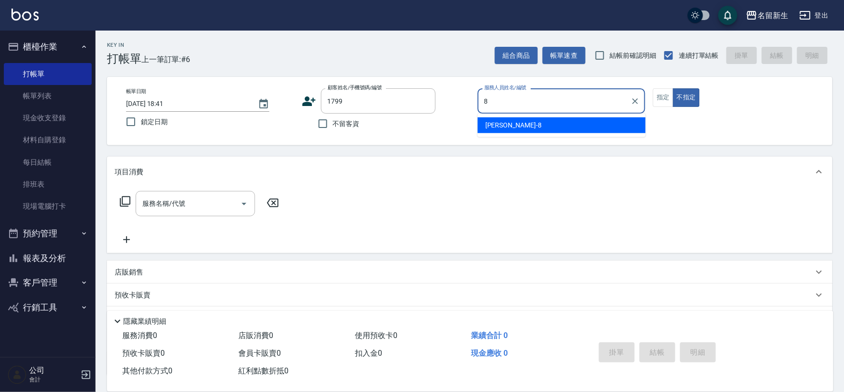
type input "[PERSON_NAME]8"
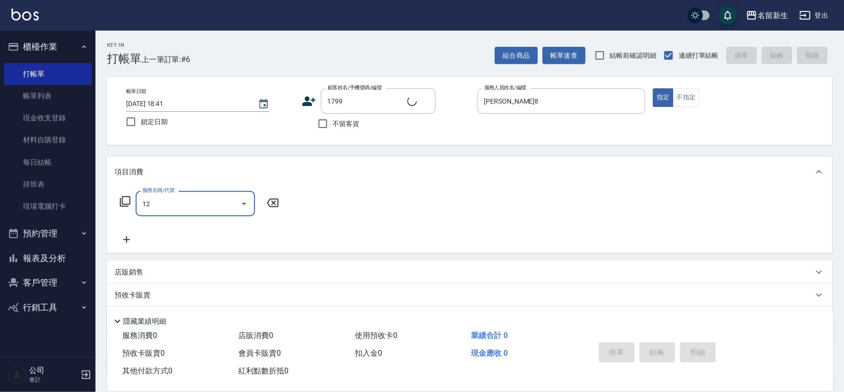
type input "125"
type input "[PERSON_NAME]/000000/1799"
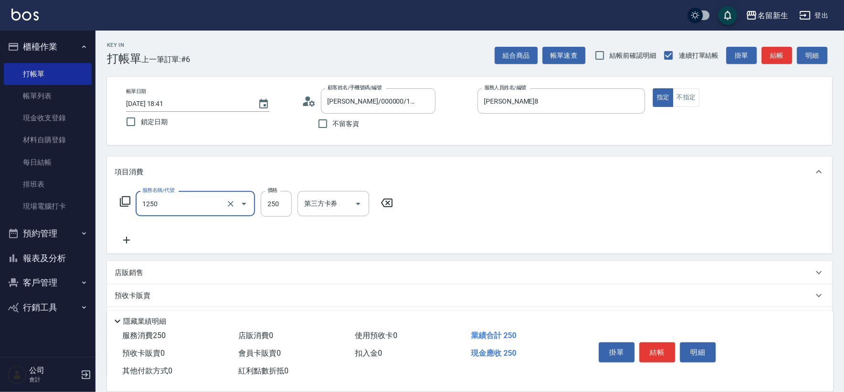
type input "洗髮250(1250)"
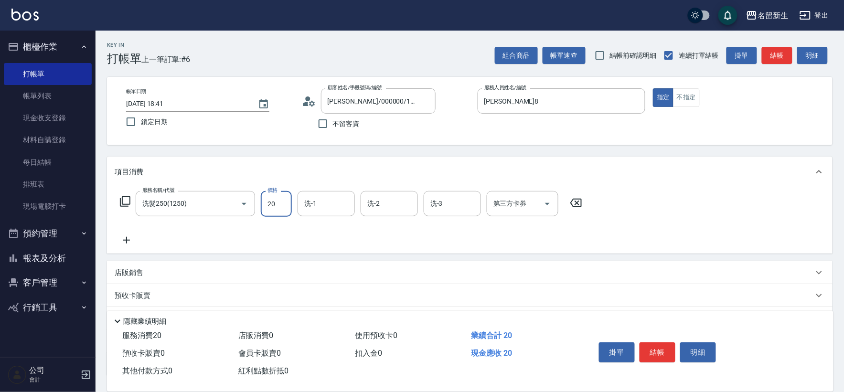
type input "250"
type input "[PERSON_NAME]8"
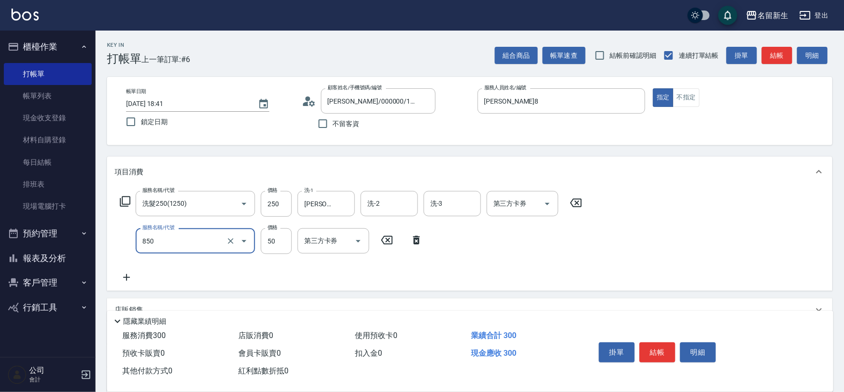
type input "吹捲(850)"
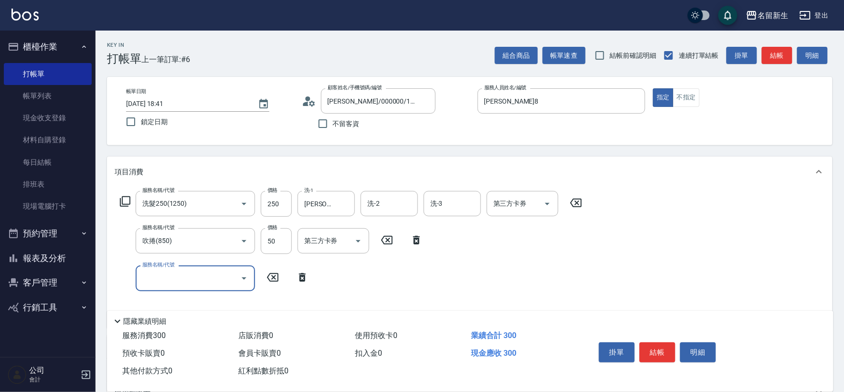
scroll to position [149, 0]
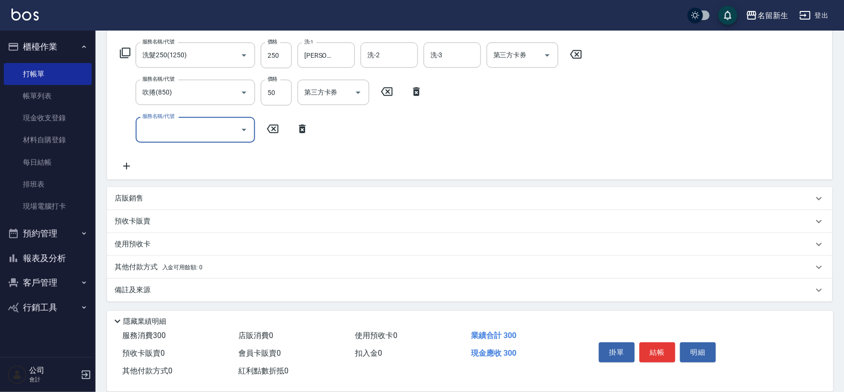
click at [140, 202] on p "店販銷售" at bounding box center [129, 198] width 29 height 10
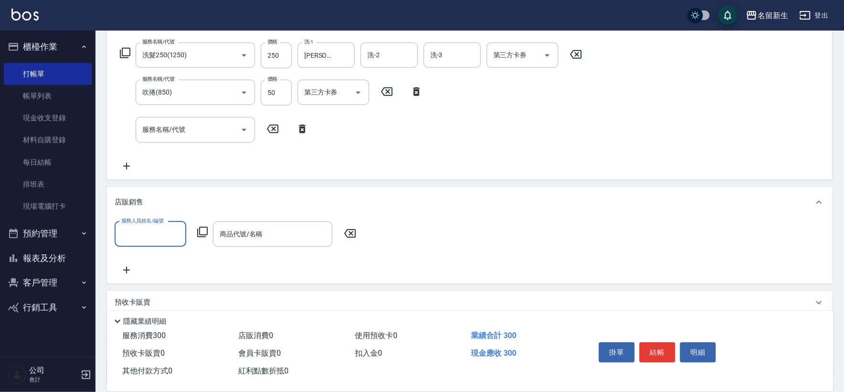
scroll to position [0, 0]
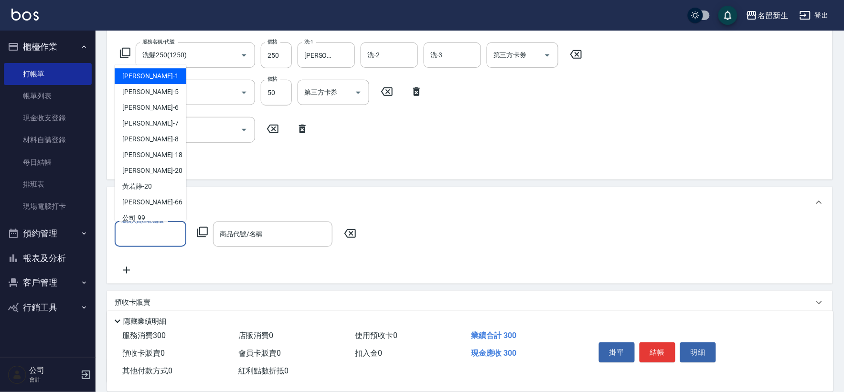
click at [138, 226] on input "服務人員姓名/編號" at bounding box center [150, 234] width 63 height 17
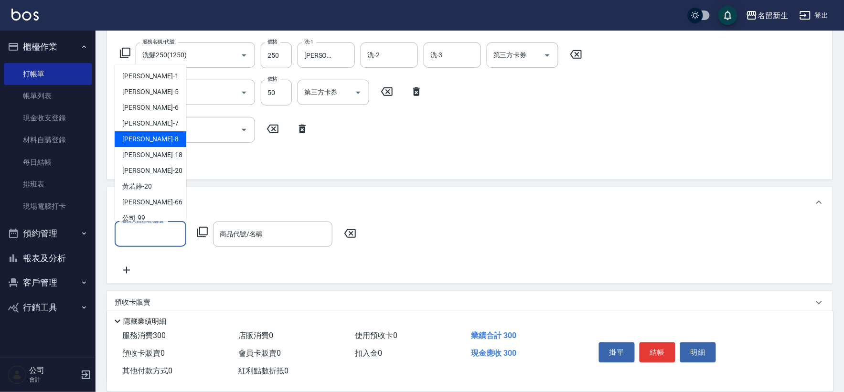
click at [150, 144] on div "[PERSON_NAME]-8" at bounding box center [151, 139] width 72 height 16
type input "[PERSON_NAME]8"
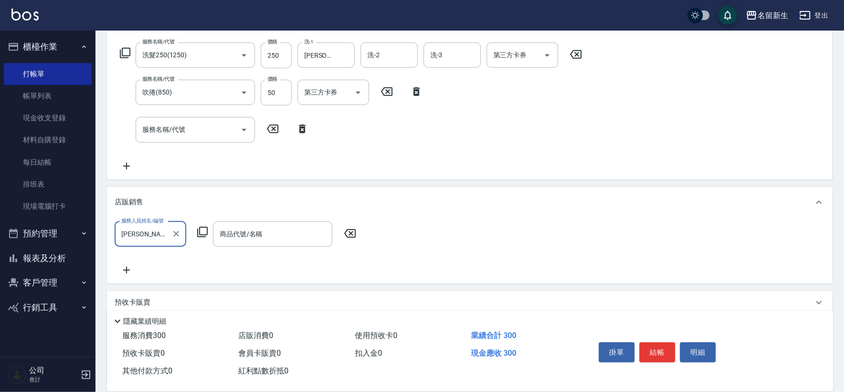
click at [192, 227] on div "服務人員姓名/編號 [PERSON_NAME]-8 服務人員姓名/編號 商品代號/名稱 商品代號/名稱" at bounding box center [238, 234] width 247 height 25
click at [202, 230] on icon at bounding box center [202, 231] width 11 height 11
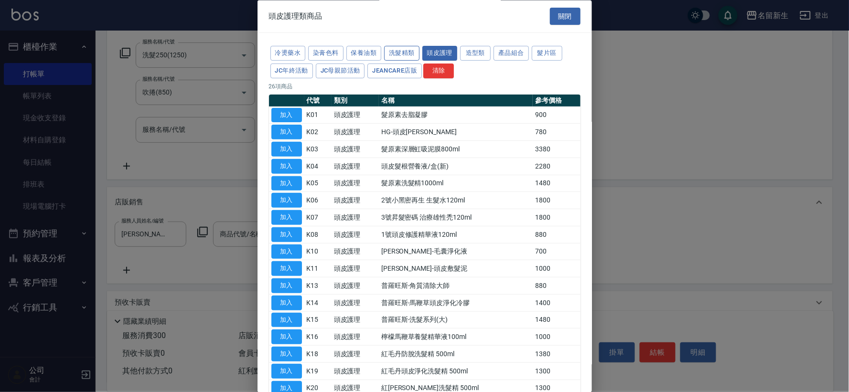
click at [413, 56] on button "洗髮精類" at bounding box center [401, 53] width 35 height 15
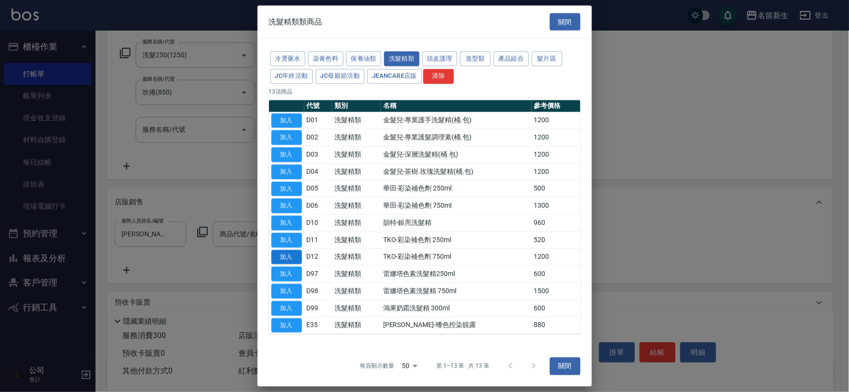
click at [284, 259] on button "加入" at bounding box center [286, 257] width 31 height 15
type input "TKO-彩染補色劑 750ml"
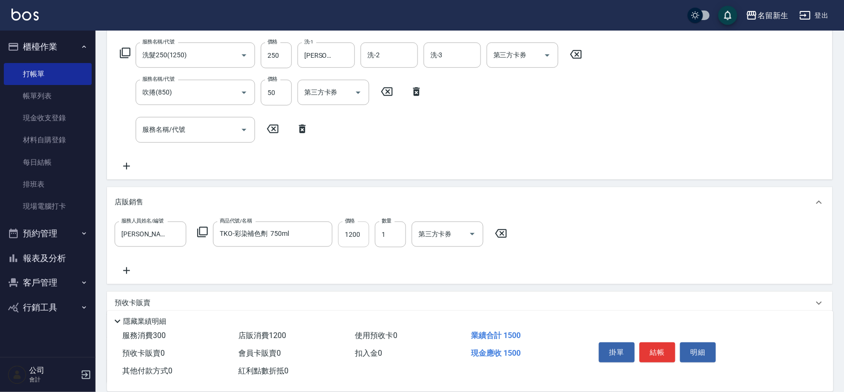
click at [357, 232] on input "1200" at bounding box center [353, 235] width 31 height 26
type input "1020"
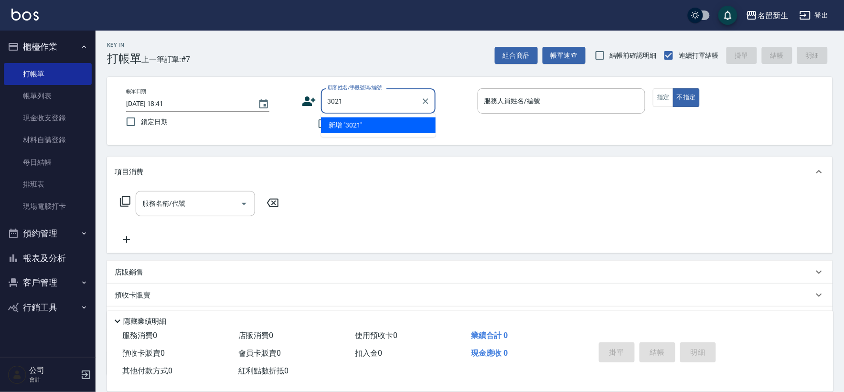
type input "3021"
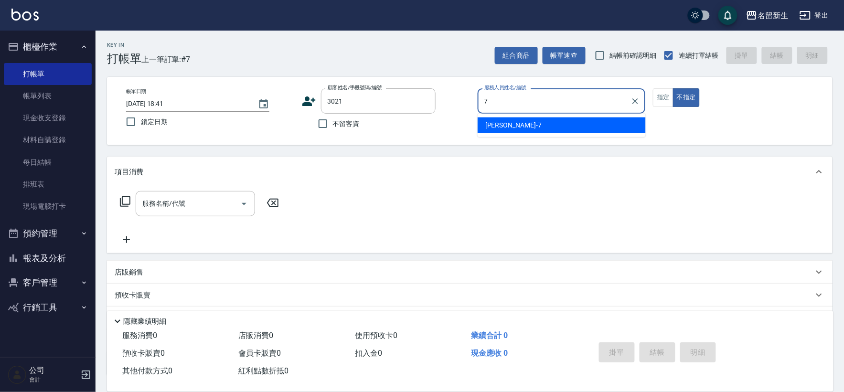
type input "[PERSON_NAME]-7"
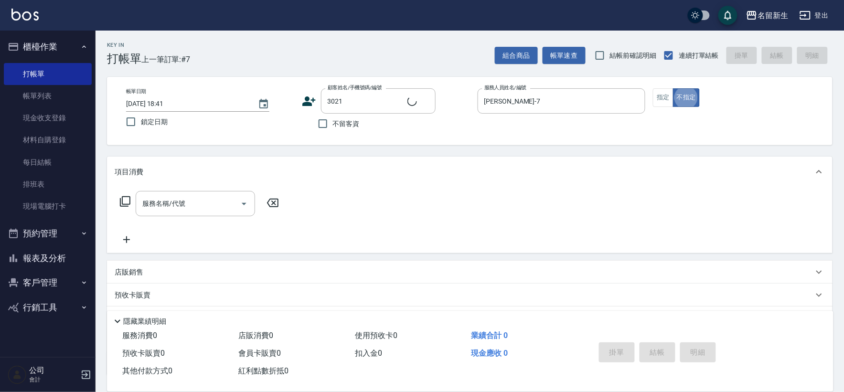
type input "[PERSON_NAME]/0931330652/3021"
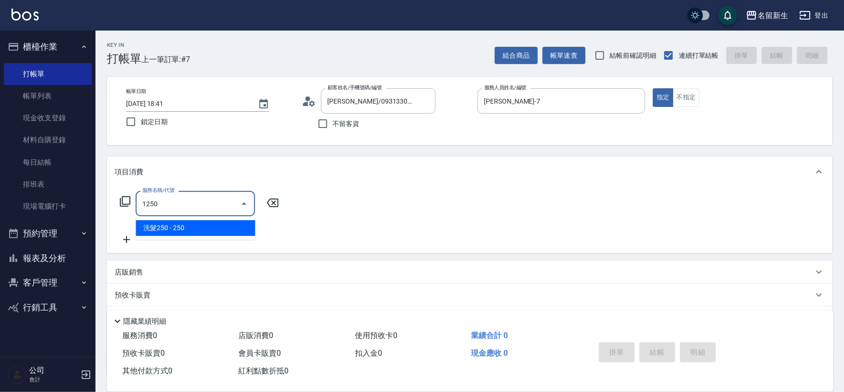
type input "洗髮250(1250)"
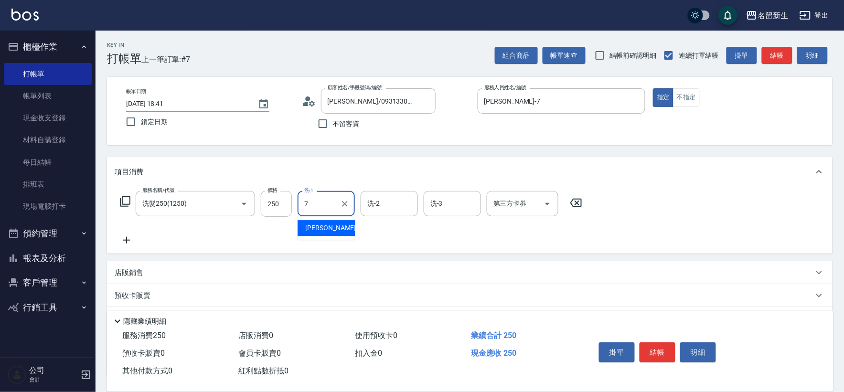
type input "[PERSON_NAME]-7"
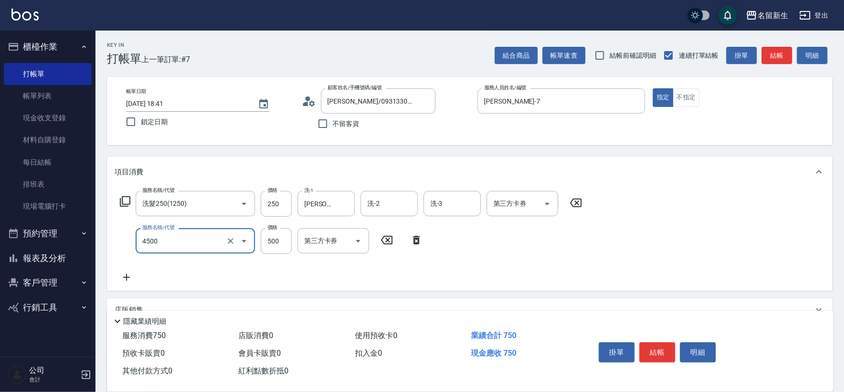
type input "補染(4500)"
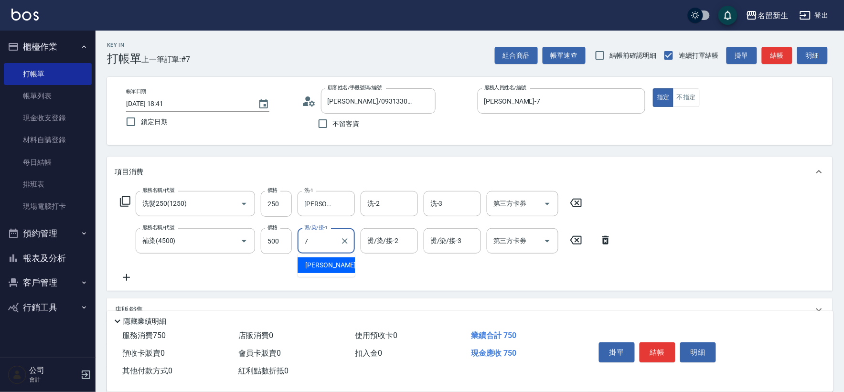
type input "[PERSON_NAME]-7"
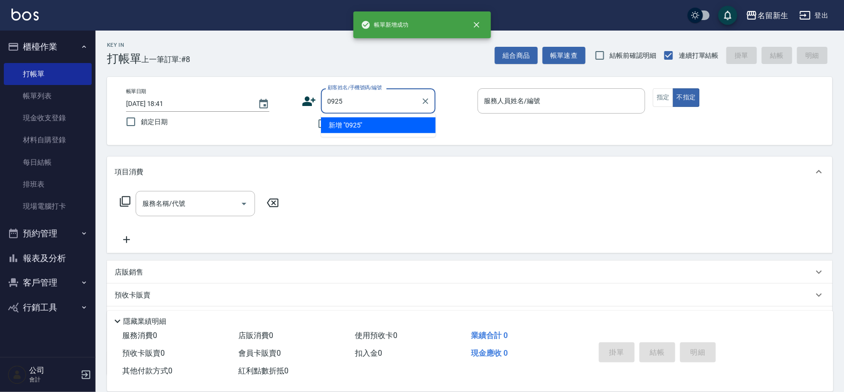
type input "0925"
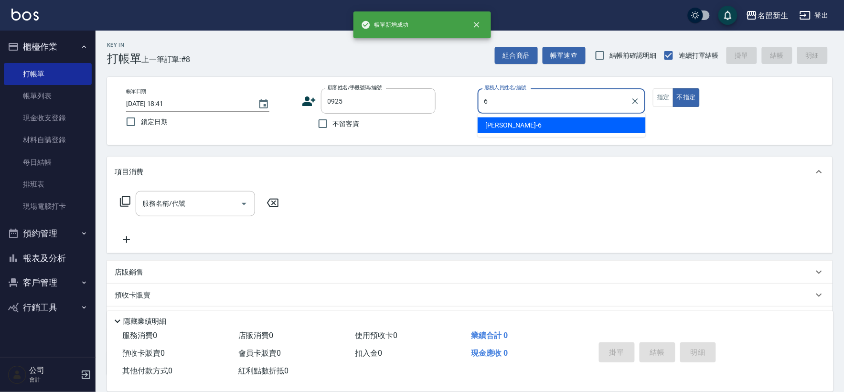
type input "[PERSON_NAME]-6"
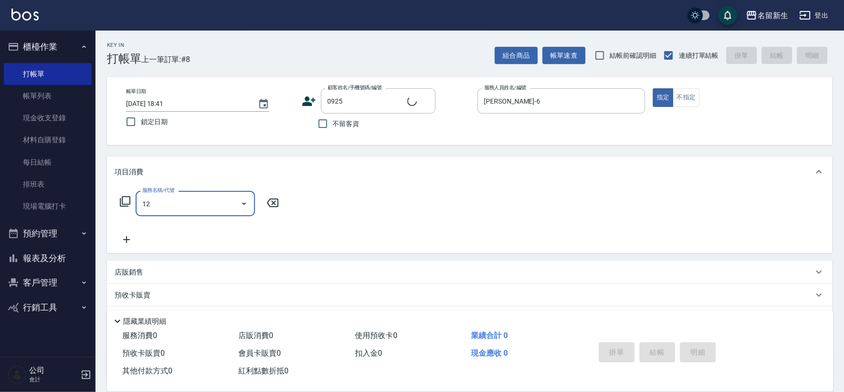
type input "125"
type input "[PERSON_NAME]/0938358517/0925"
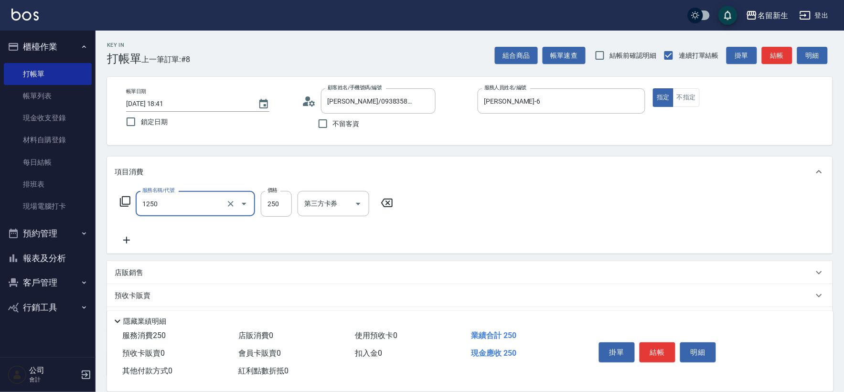
type input "洗髮250(1250)"
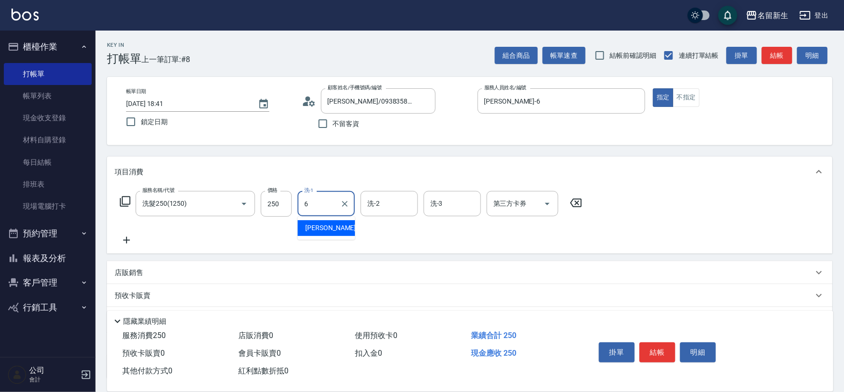
type input "[PERSON_NAME]-6"
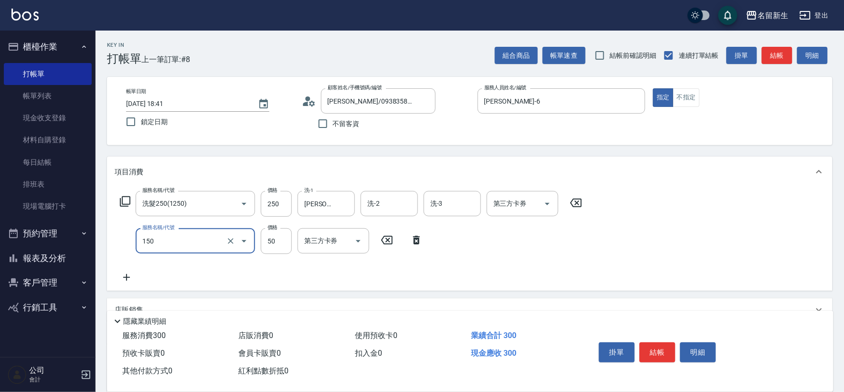
type input "精油(150)"
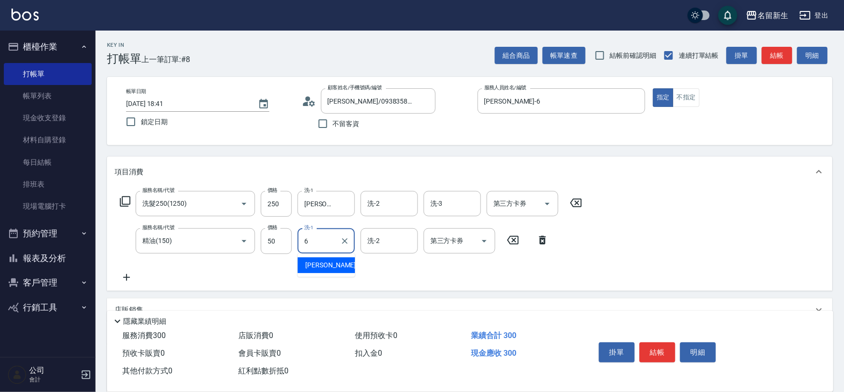
type input "[PERSON_NAME]-6"
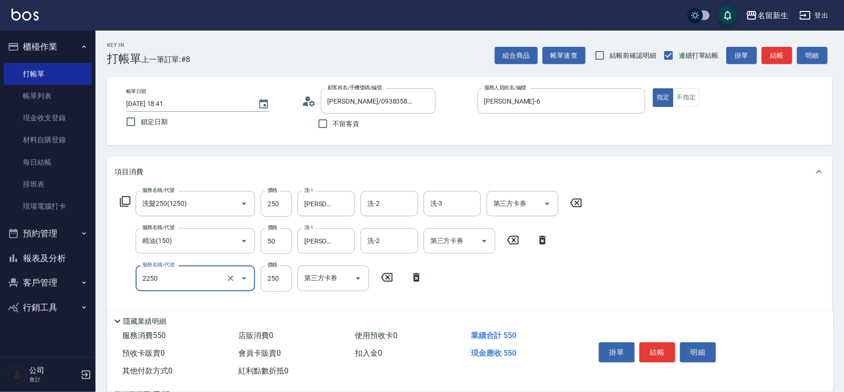
type input "剪髮(2250)"
type input "300"
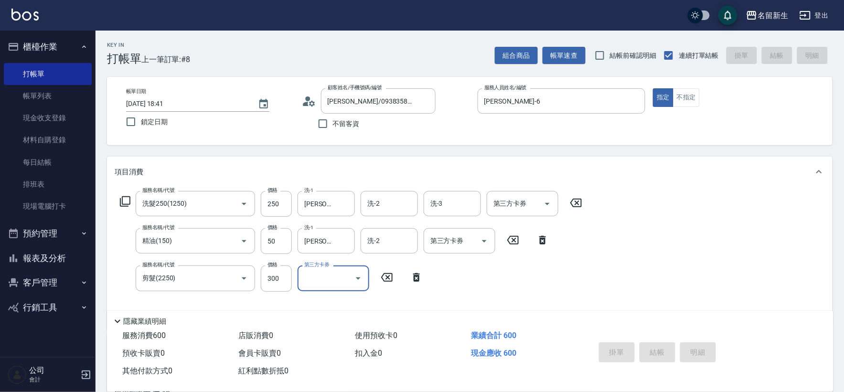
type input "[DATE] 18:42"
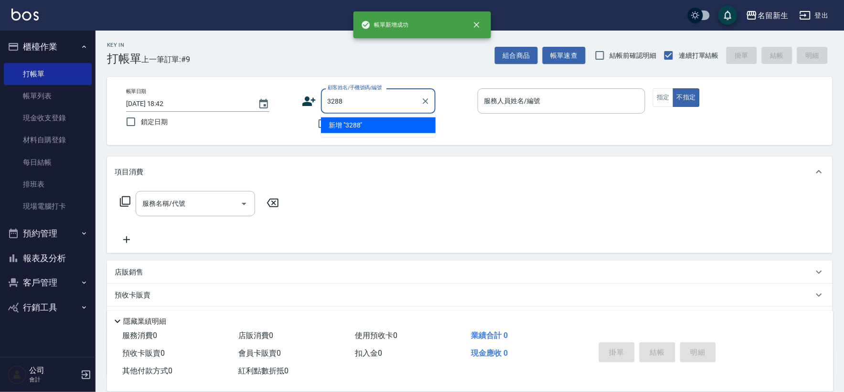
type input "3288"
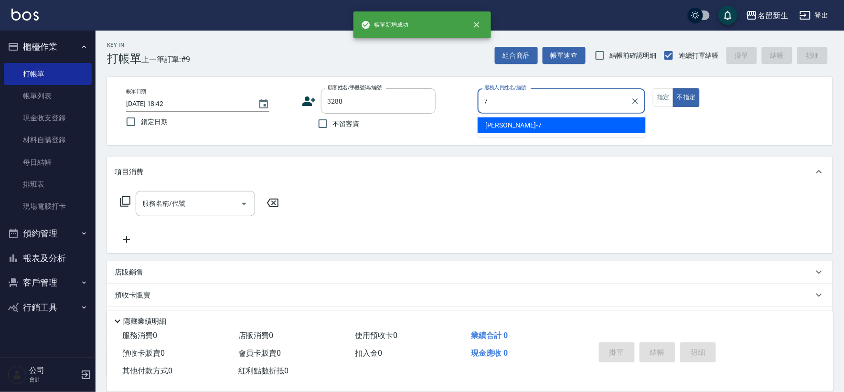
type input "[PERSON_NAME]-7"
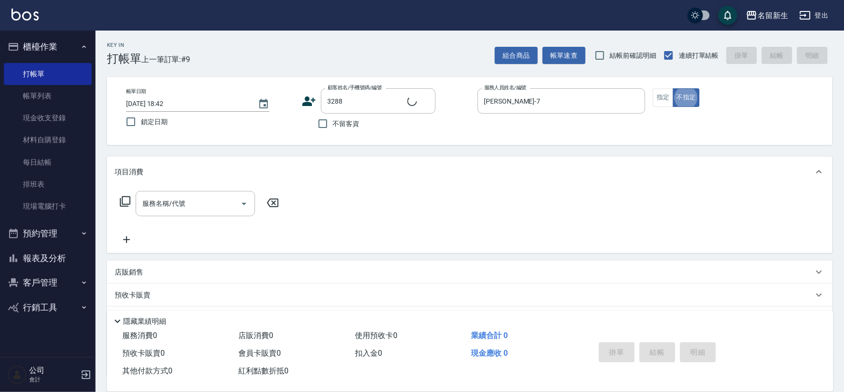
type input "1"
type input "[PERSON_NAME]/0981311816/3288"
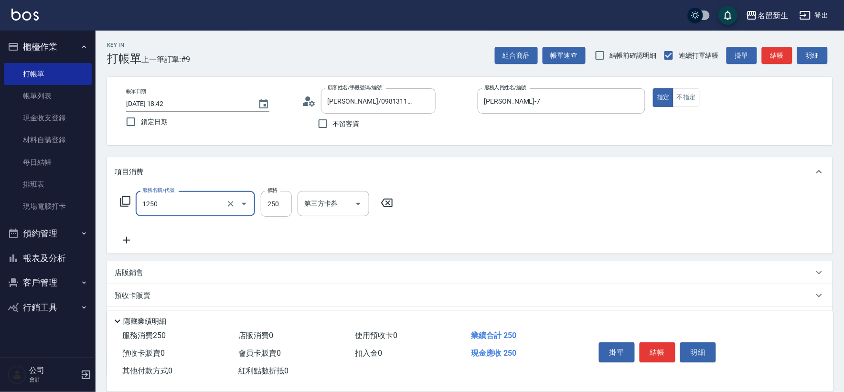
type input "洗髮250(1250)"
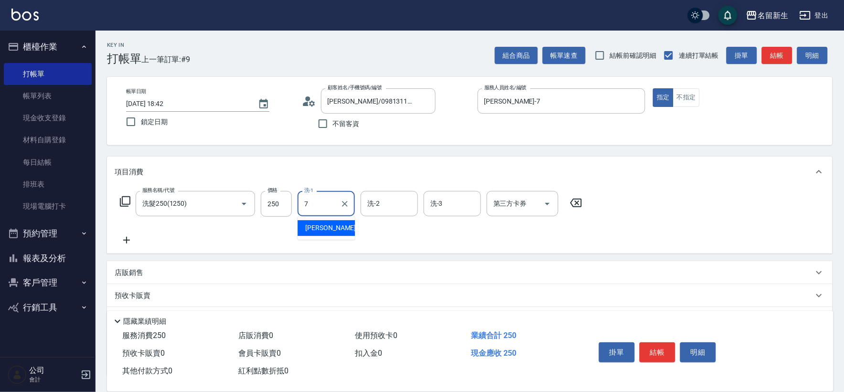
type input "[PERSON_NAME]-7"
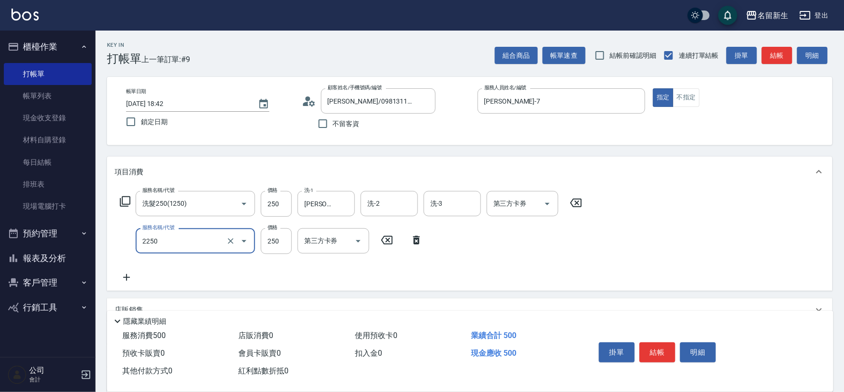
type input "剪髮(2250)"
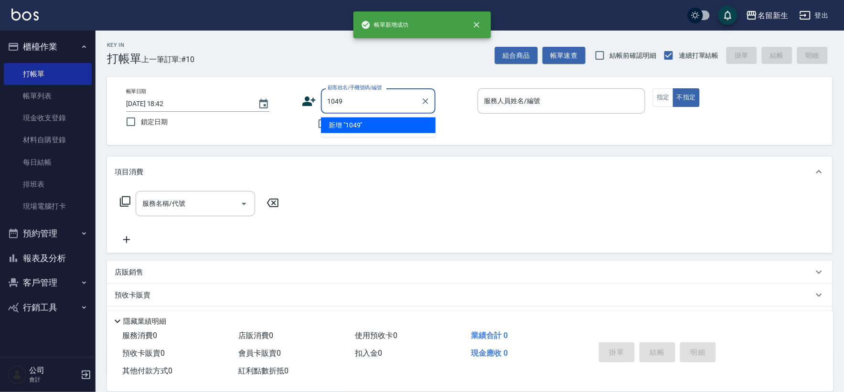
type input "1049"
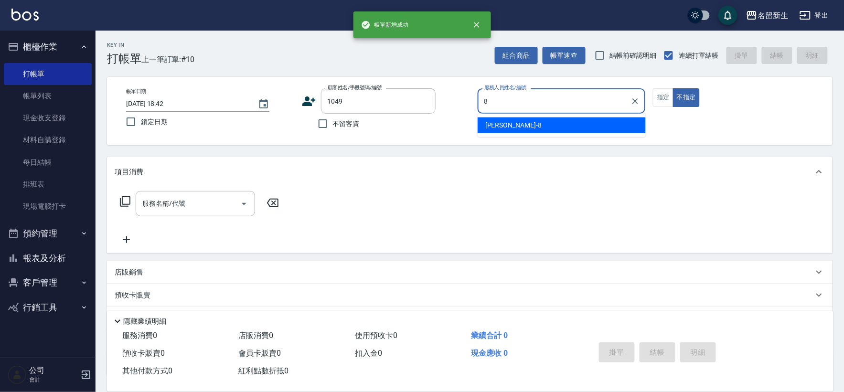
type input "[PERSON_NAME]8"
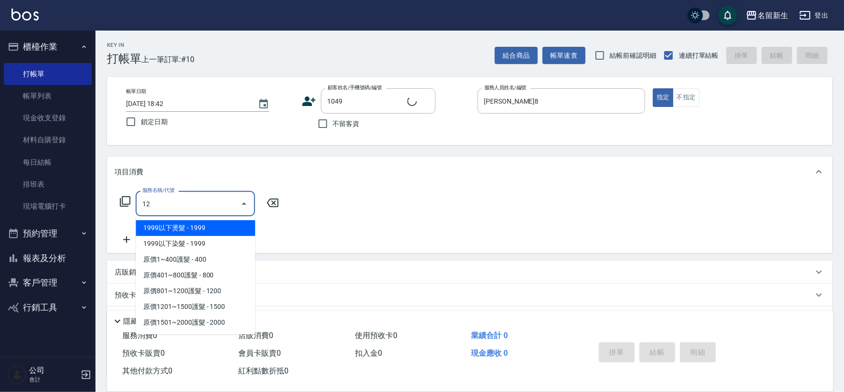
type input "125"
type input "[PERSON_NAME]/0921441335/1049"
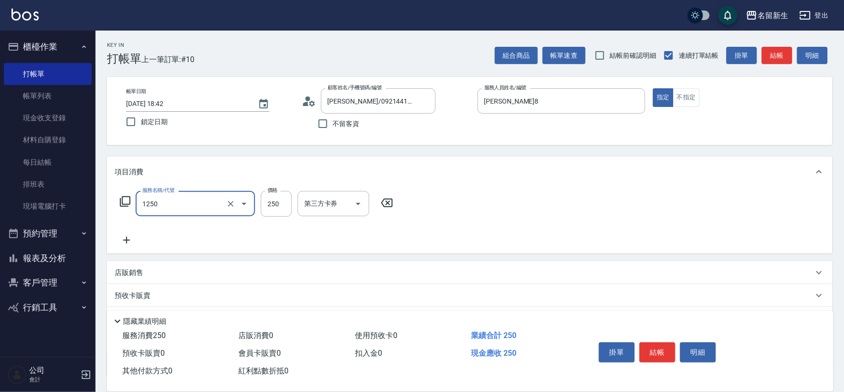
type input "洗髮250(1250)"
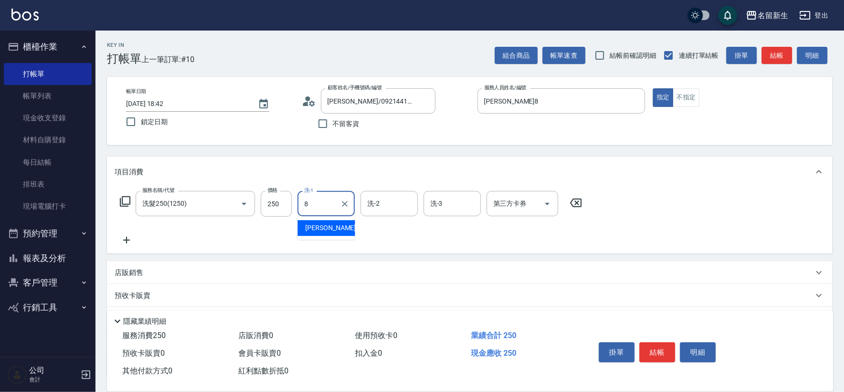
type input "[PERSON_NAME]8"
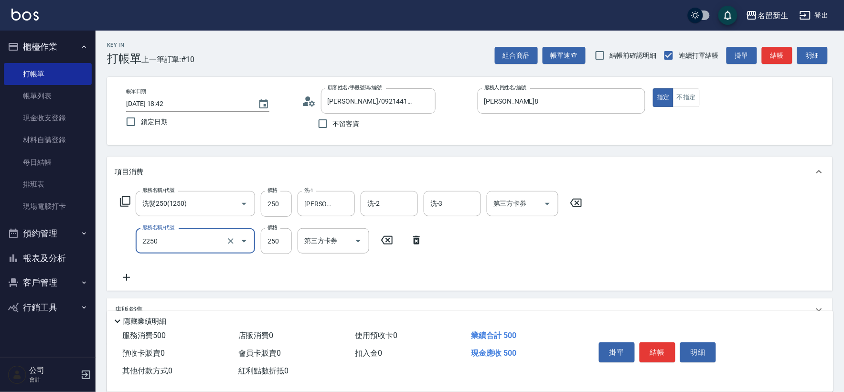
type input "剪髮(2250)"
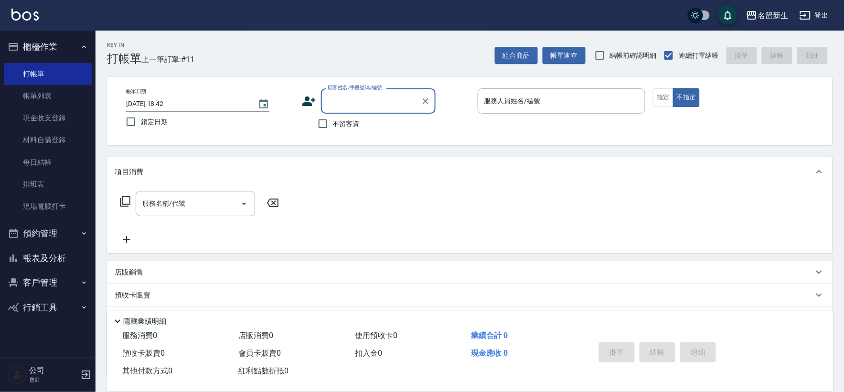
click at [351, 127] on span "不留客資" at bounding box center [346, 124] width 27 height 10
click at [333, 127] on input "不留客資" at bounding box center [323, 124] width 20 height 20
checkbox input "true"
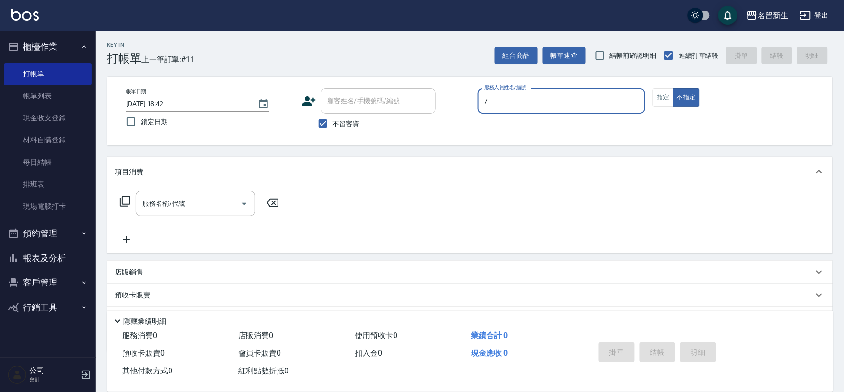
type input "[PERSON_NAME]-7"
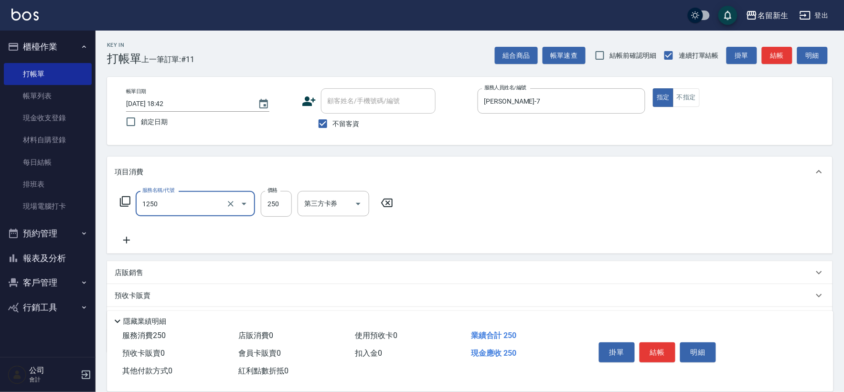
type input "洗髮250(1250)"
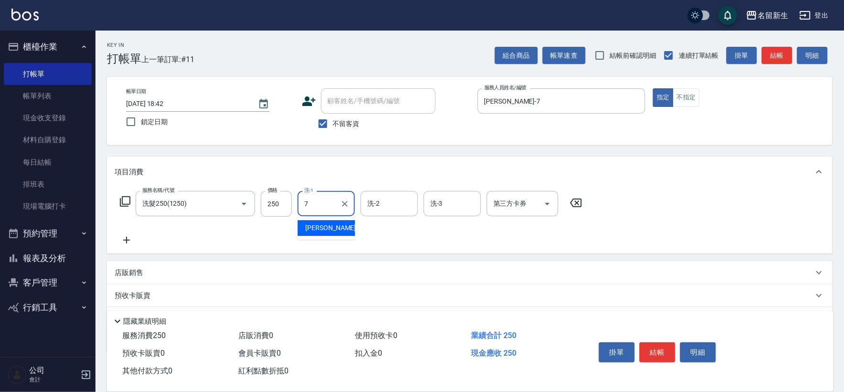
type input "[PERSON_NAME]-7"
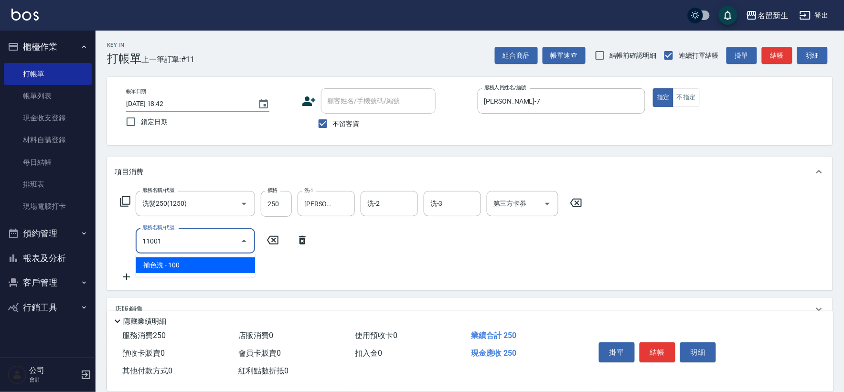
type input "瞬護(11001)"
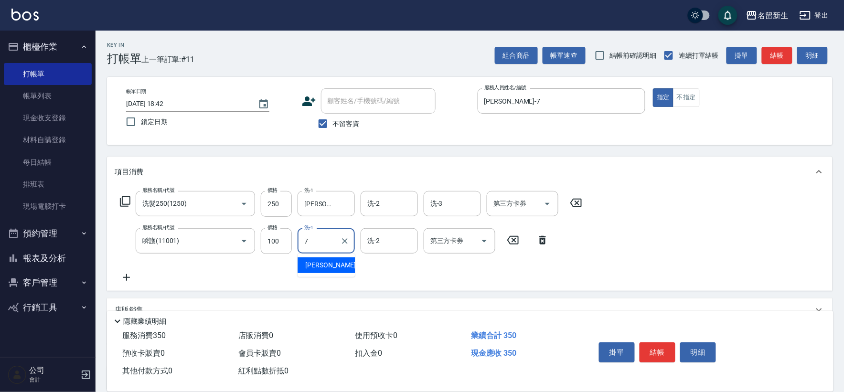
type input "[PERSON_NAME]-7"
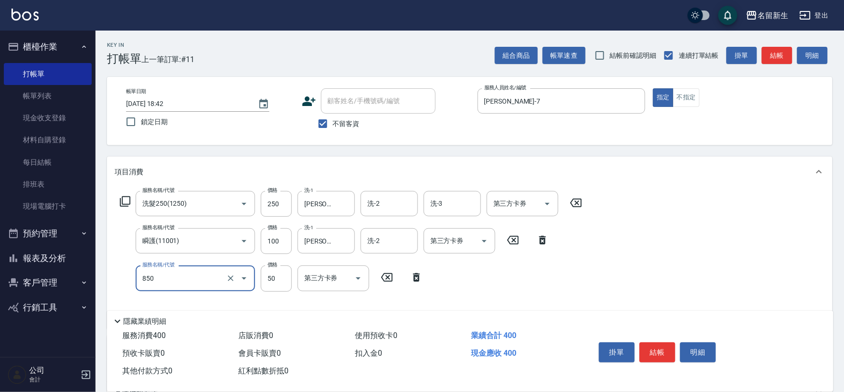
type input "吹捲(850)"
type input "100"
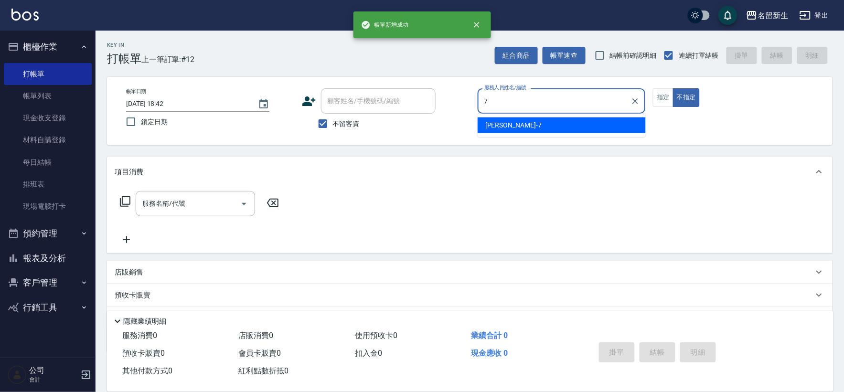
type input "[PERSON_NAME]-7"
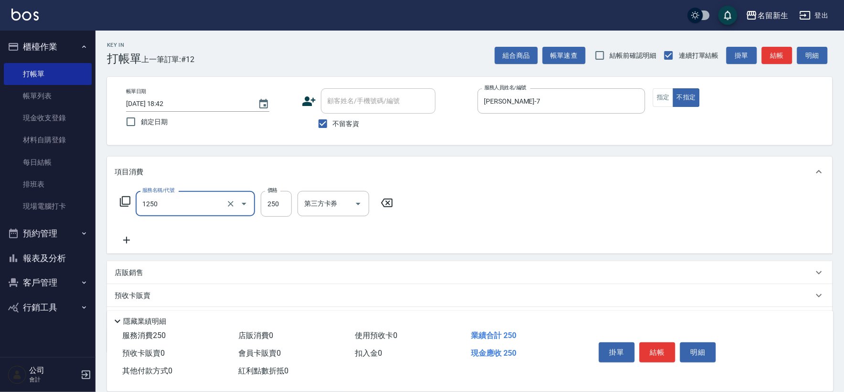
type input "洗髮250(1250)"
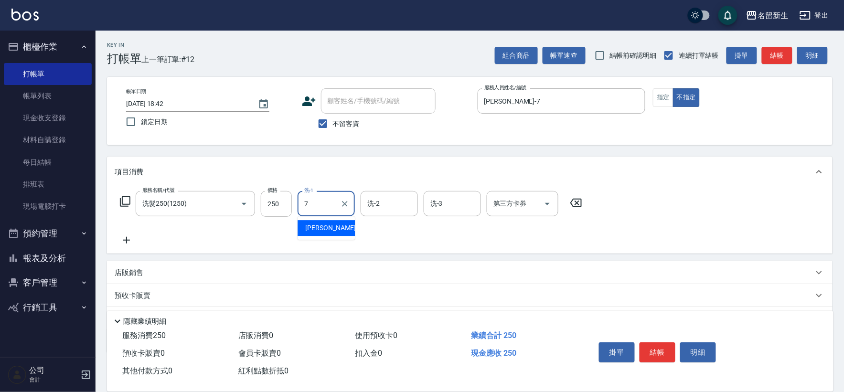
type input "[PERSON_NAME]-7"
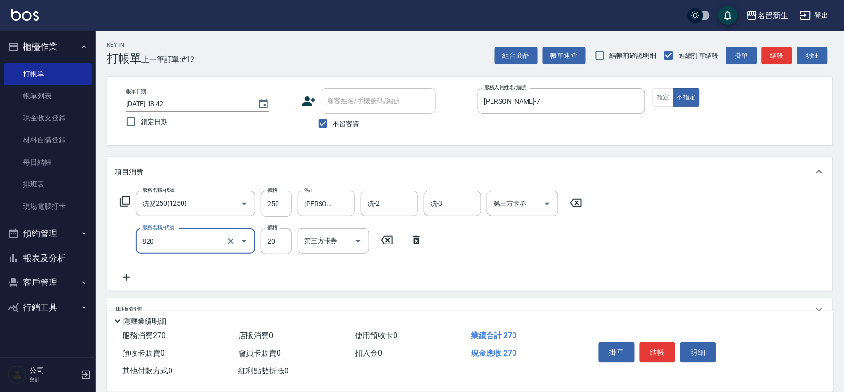
type input "潤絲(820)"
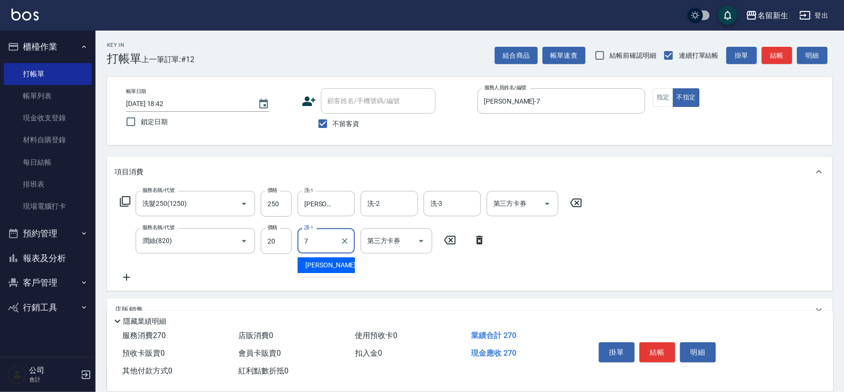
type input "[PERSON_NAME]-7"
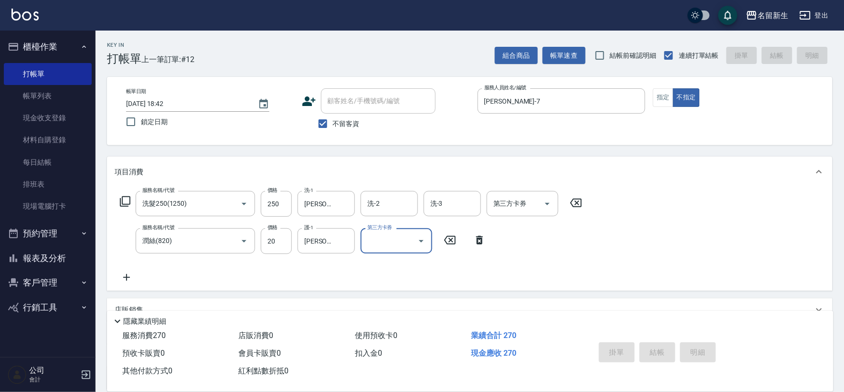
type input "[DATE] 18:43"
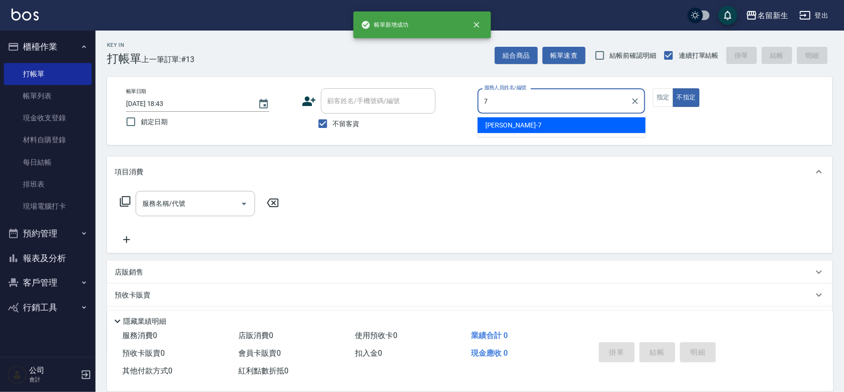
type input "[PERSON_NAME]-7"
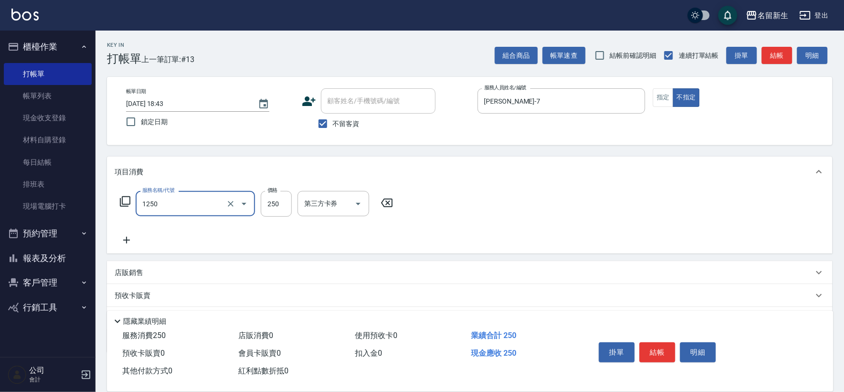
type input "洗髮250(1250)"
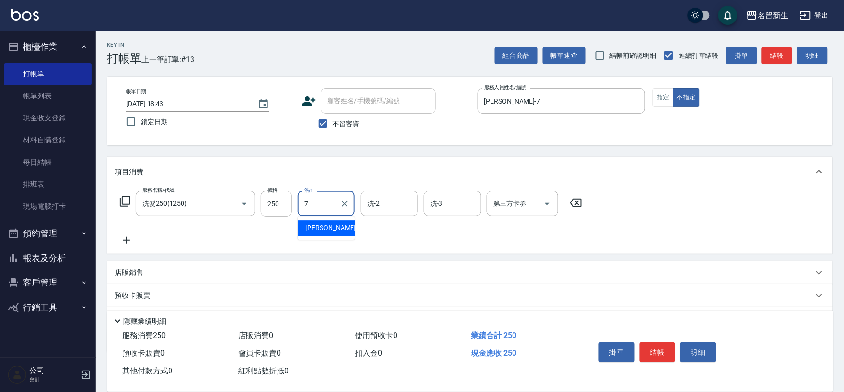
type input "[PERSON_NAME]-7"
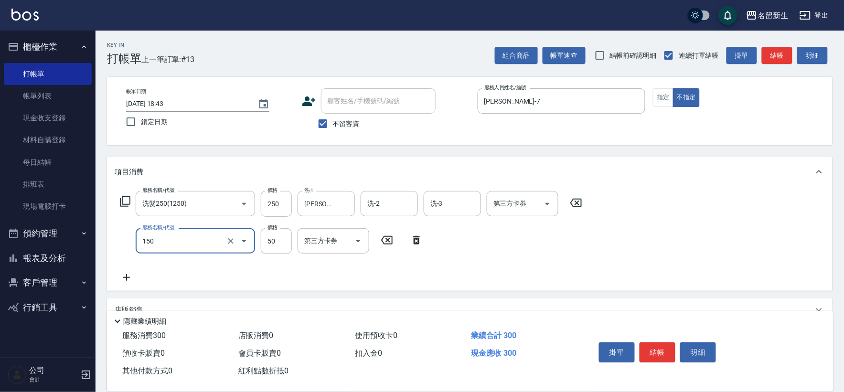
type input "精油(150)"
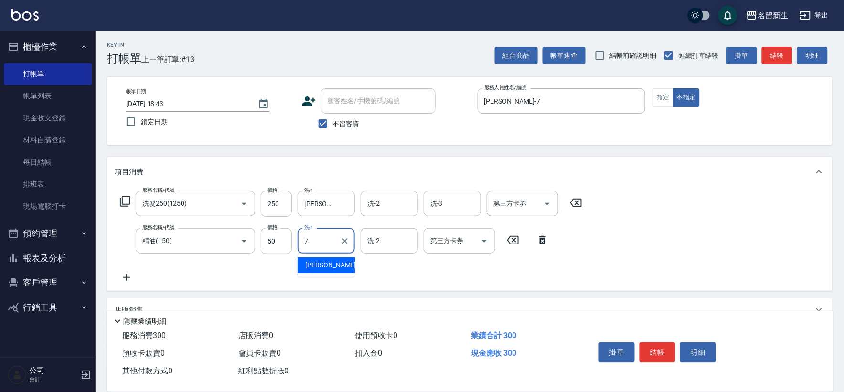
type input "[PERSON_NAME]-7"
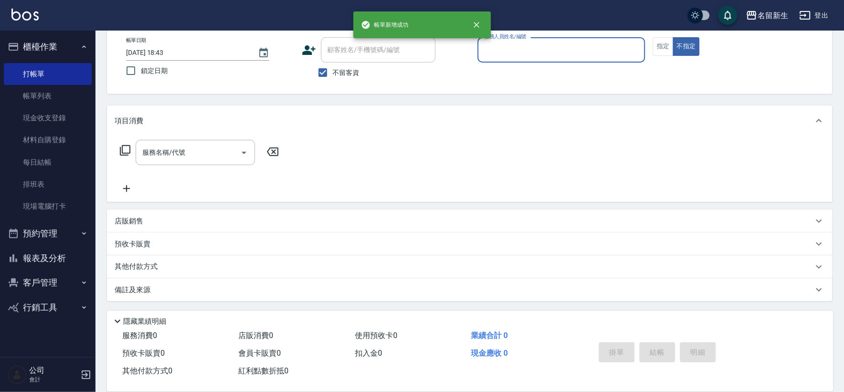
scroll to position [51, 0]
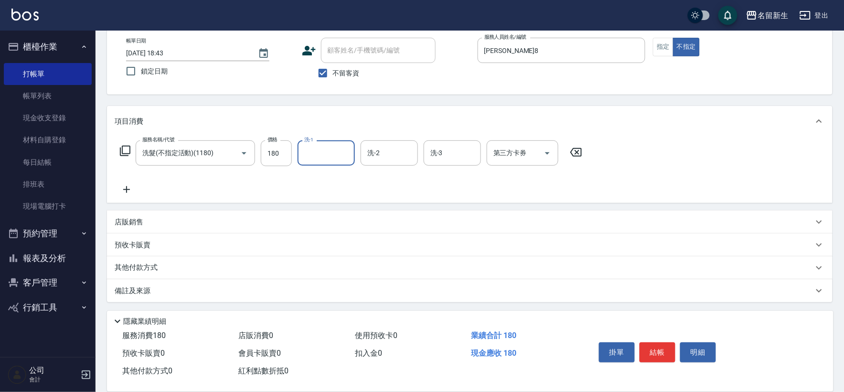
click at [578, 152] on icon at bounding box center [576, 152] width 24 height 11
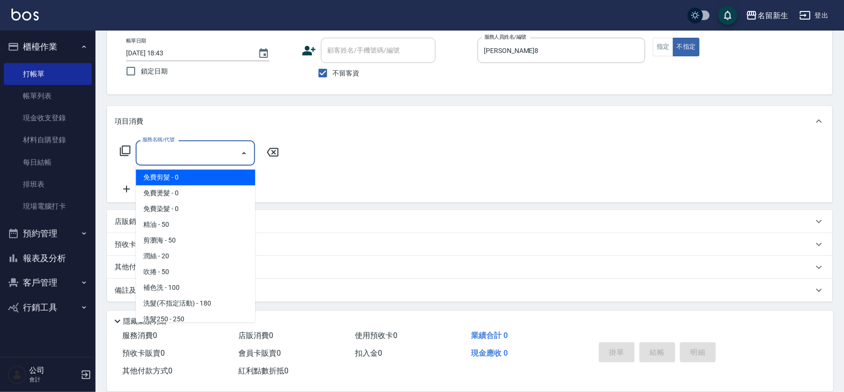
click at [164, 157] on input "服務名稱/代號" at bounding box center [188, 153] width 96 height 17
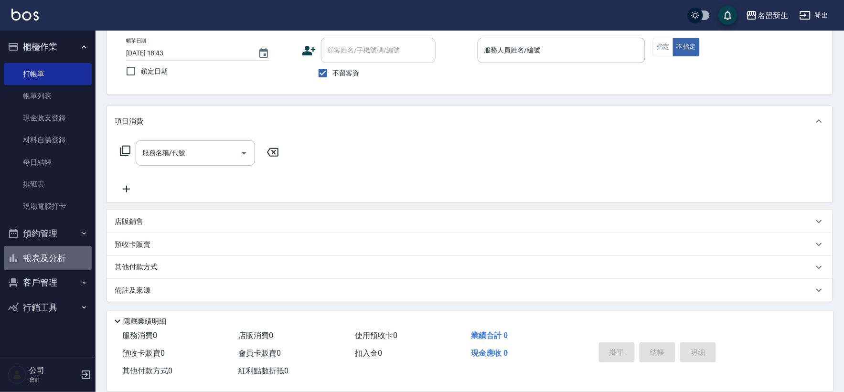
click at [53, 256] on button "報表及分析" at bounding box center [48, 258] width 88 height 25
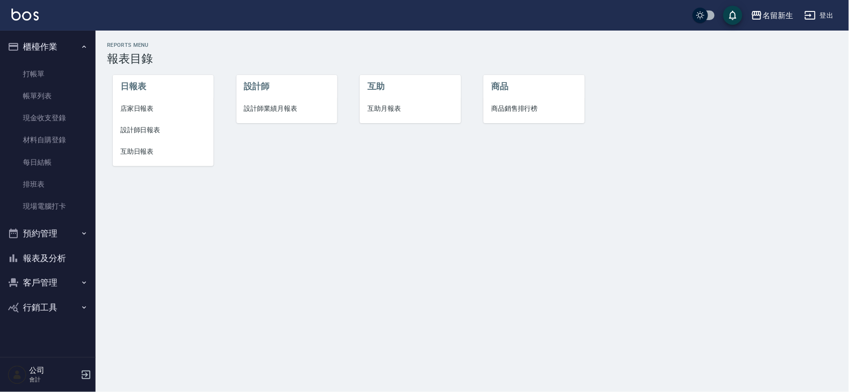
click at [300, 110] on span "設計師業績月報表" at bounding box center [286, 109] width 85 height 10
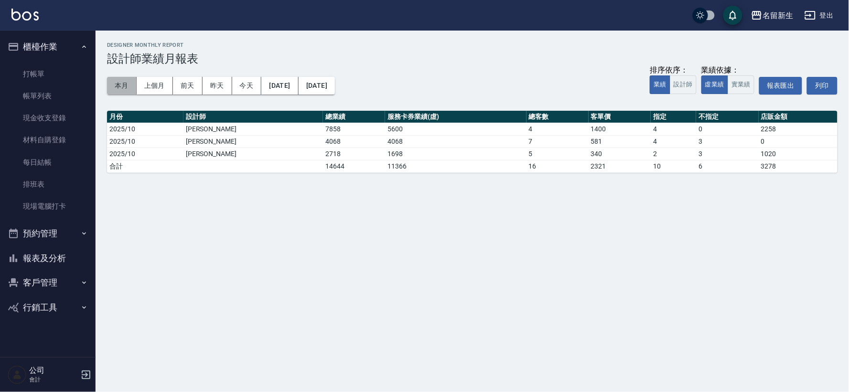
click at [111, 85] on button "本月" at bounding box center [122, 86] width 30 height 18
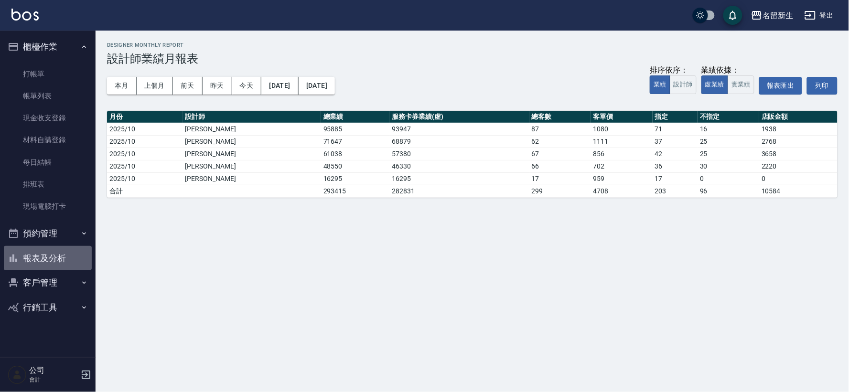
click at [53, 260] on button "報表及分析" at bounding box center [48, 258] width 88 height 25
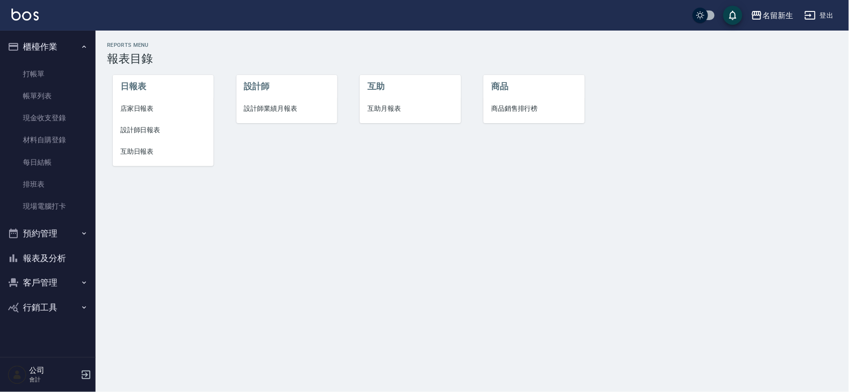
click at [145, 134] on span "設計師日報表" at bounding box center [162, 130] width 85 height 10
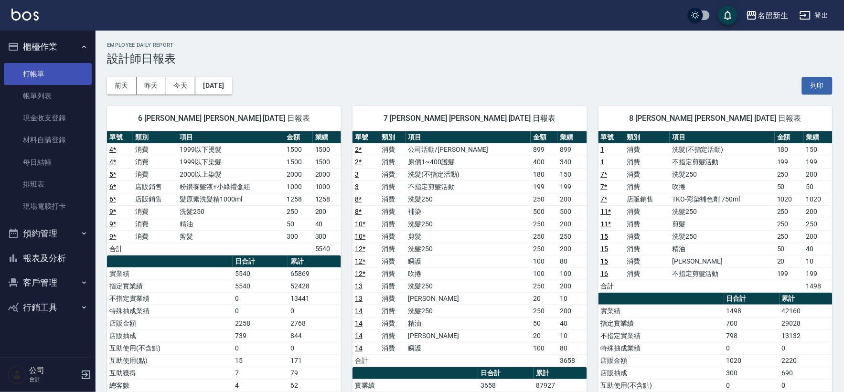
drag, startPoint x: 11, startPoint y: 68, endPoint x: 6, endPoint y: 74, distance: 6.8
click at [11, 68] on link "打帳單" at bounding box center [48, 74] width 88 height 22
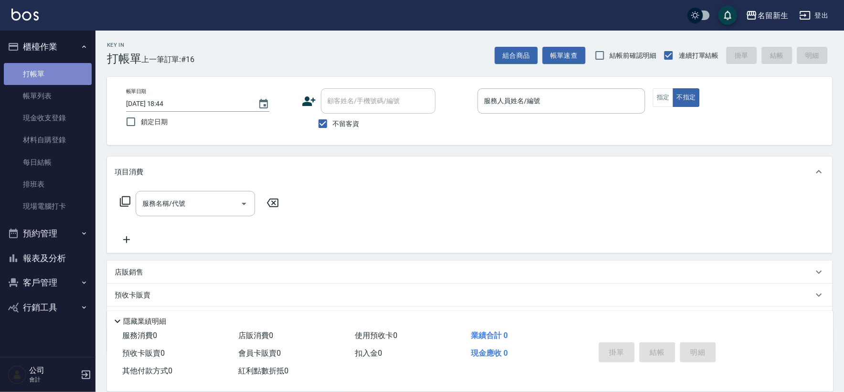
click at [6, 74] on link "打帳單" at bounding box center [48, 74] width 88 height 22
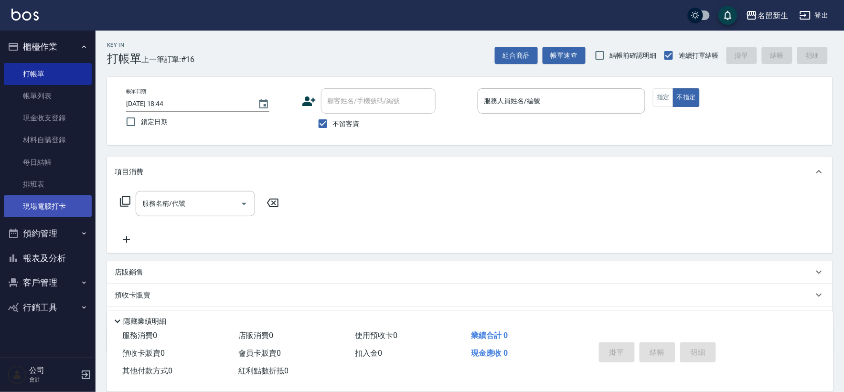
click at [55, 203] on link "現場電腦打卡" at bounding box center [48, 206] width 88 height 22
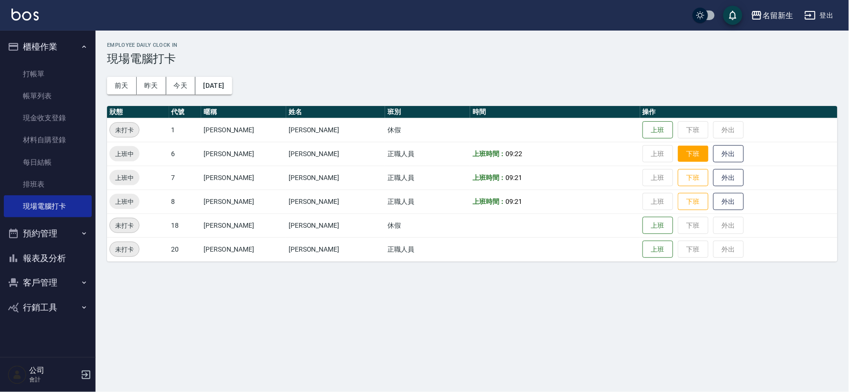
click at [678, 155] on button "下班" at bounding box center [693, 154] width 31 height 17
